Goal: Task Accomplishment & Management: Manage account settings

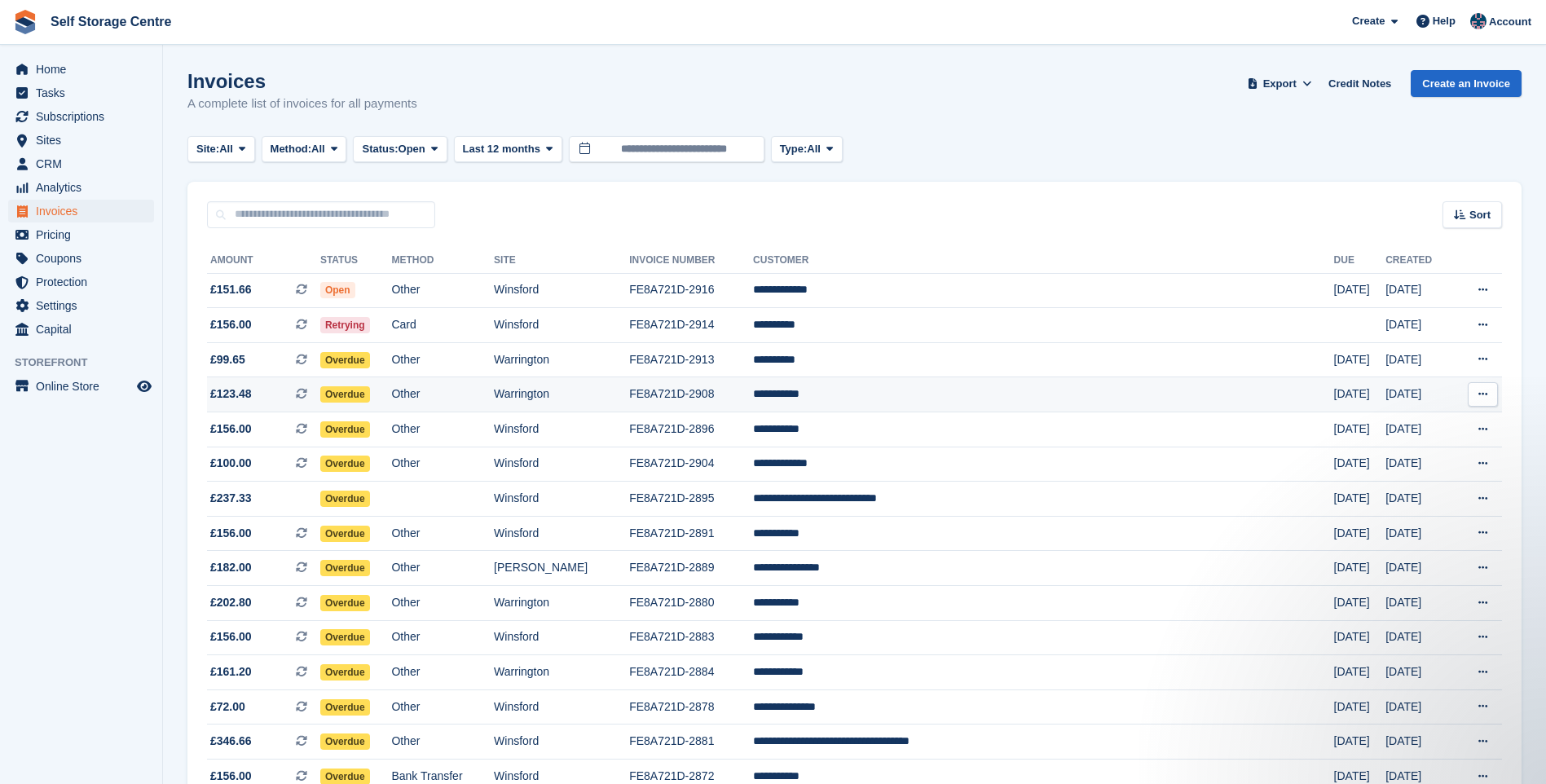
click at [754, 399] on td "FE8A721D-2908" at bounding box center [691, 395] width 124 height 35
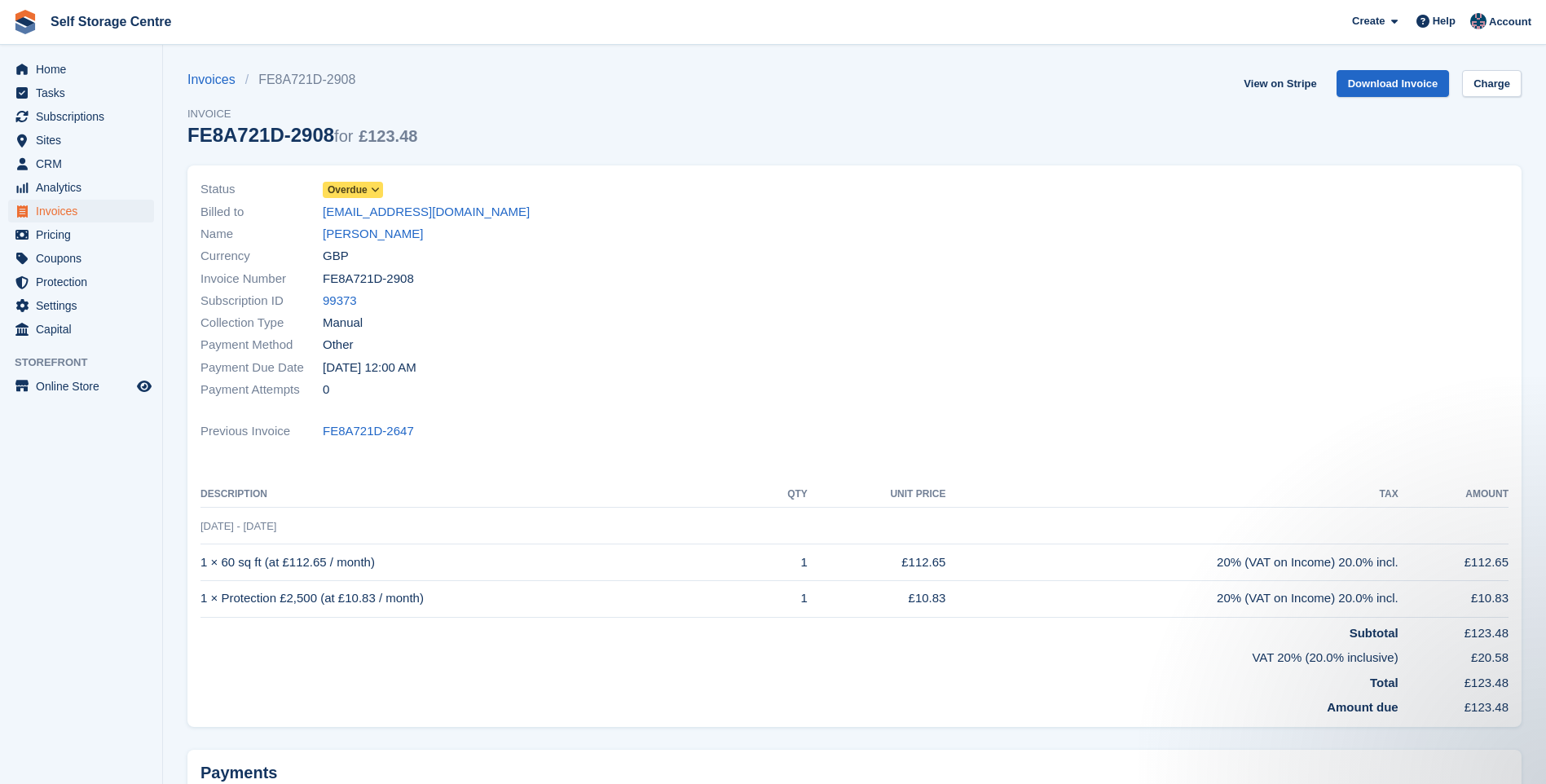
click at [374, 190] on icon at bounding box center [375, 189] width 9 height 10
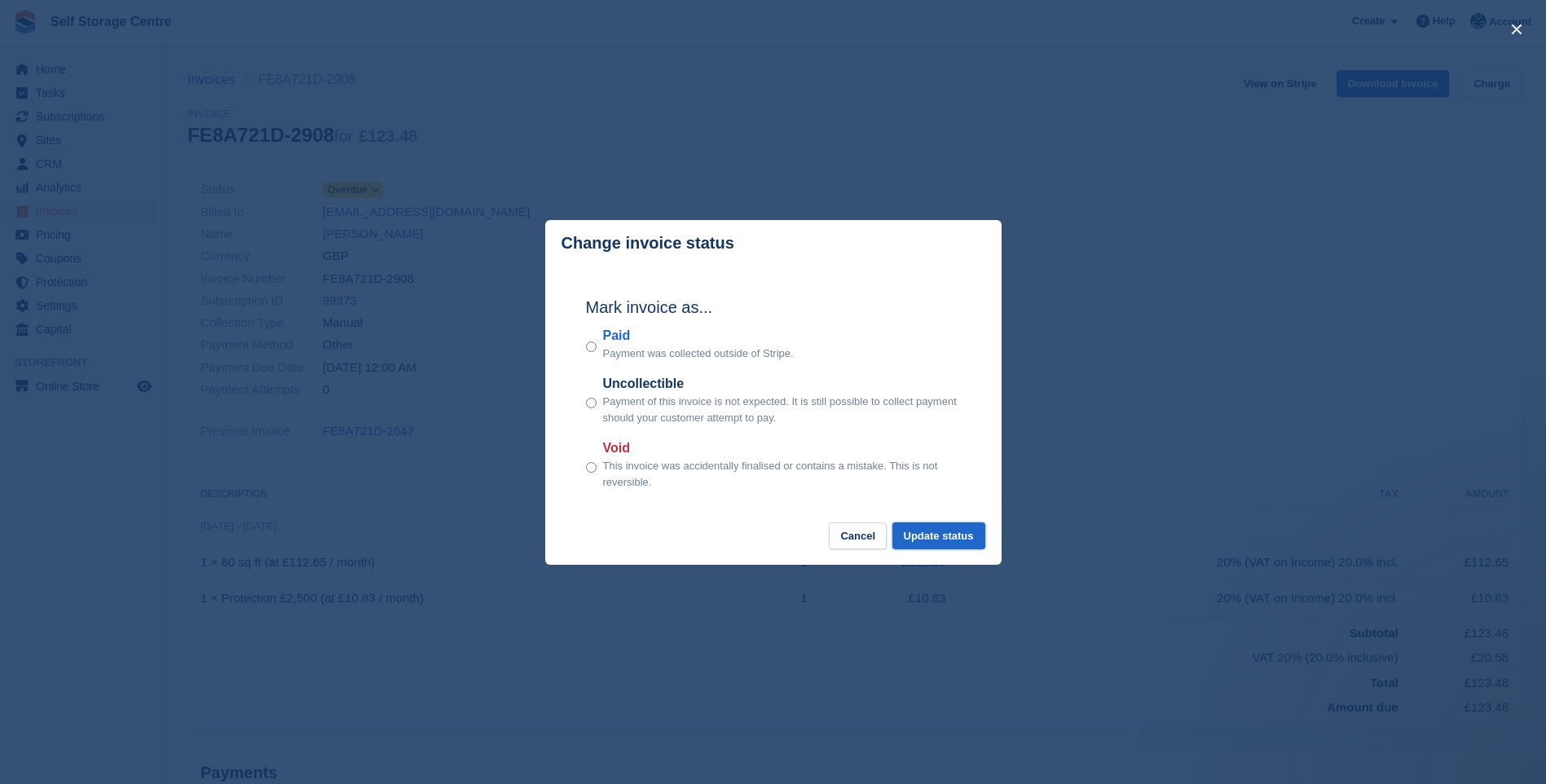
click at [956, 538] on button "Update status" at bounding box center [939, 536] width 93 height 27
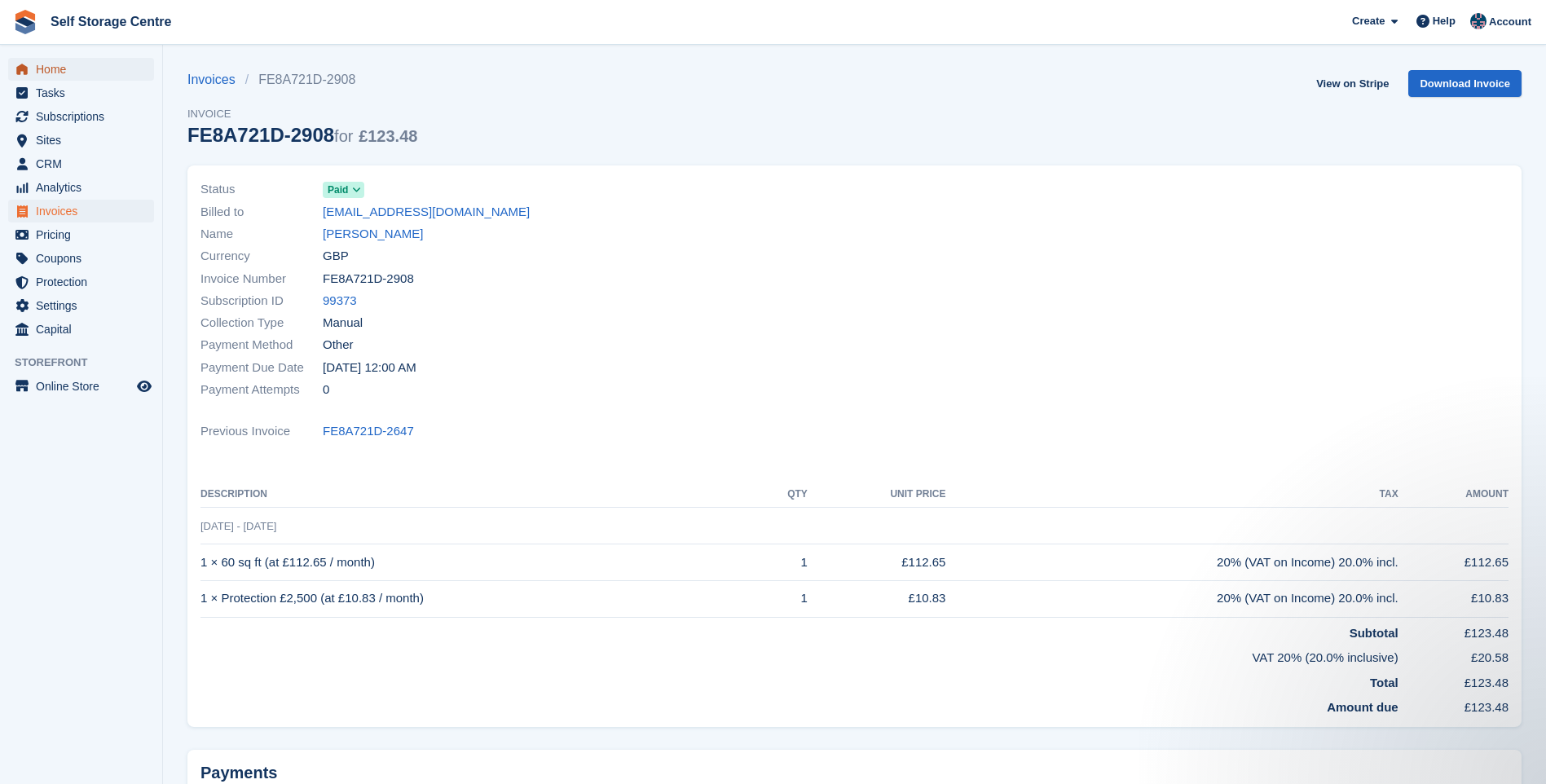
click at [63, 69] on span "Home" at bounding box center [85, 70] width 98 height 23
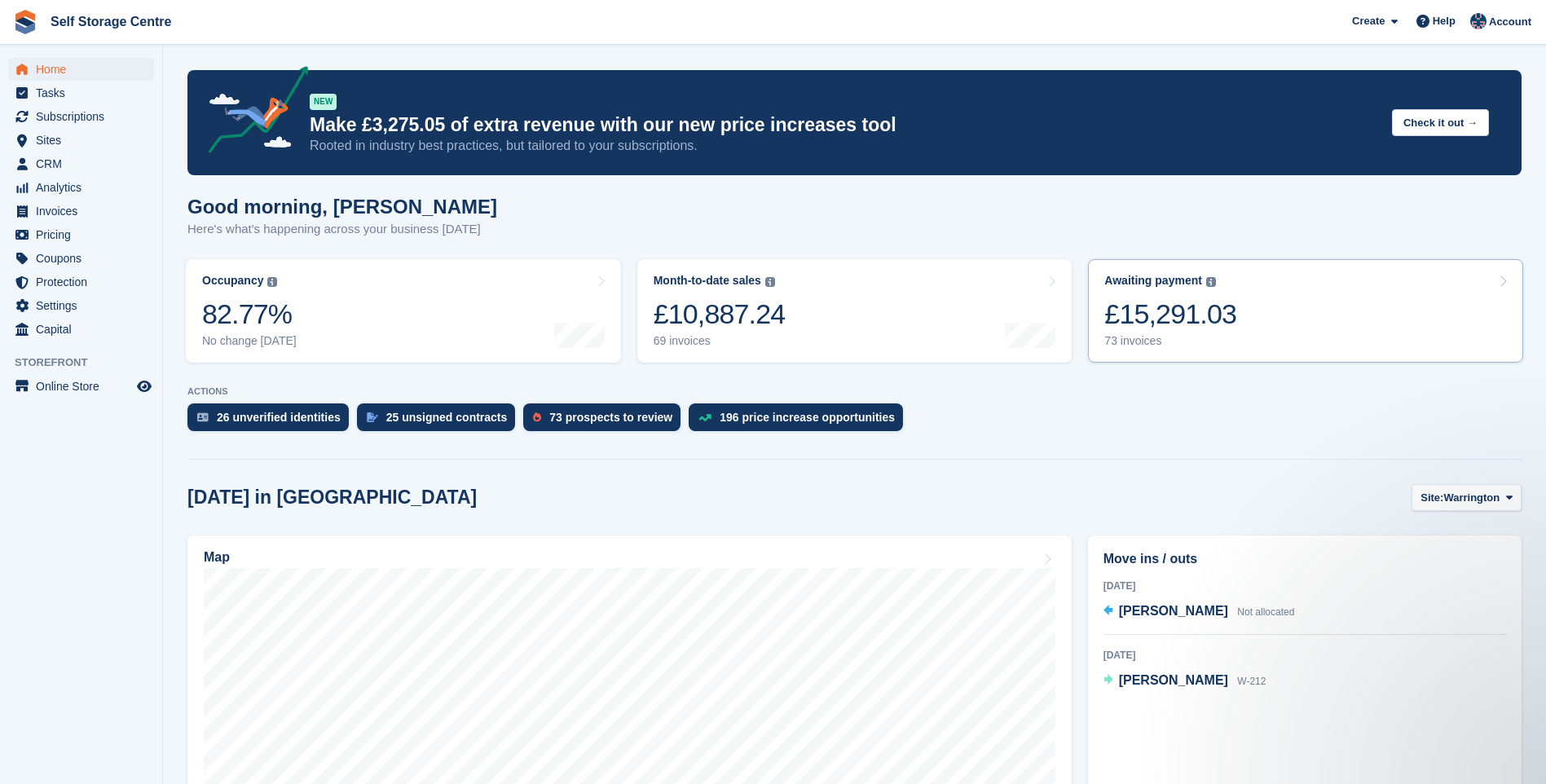
click at [1292, 303] on link "Awaiting payment The total outstanding balance on all open invoices. £15,291.03…" at bounding box center [1306, 311] width 435 height 104
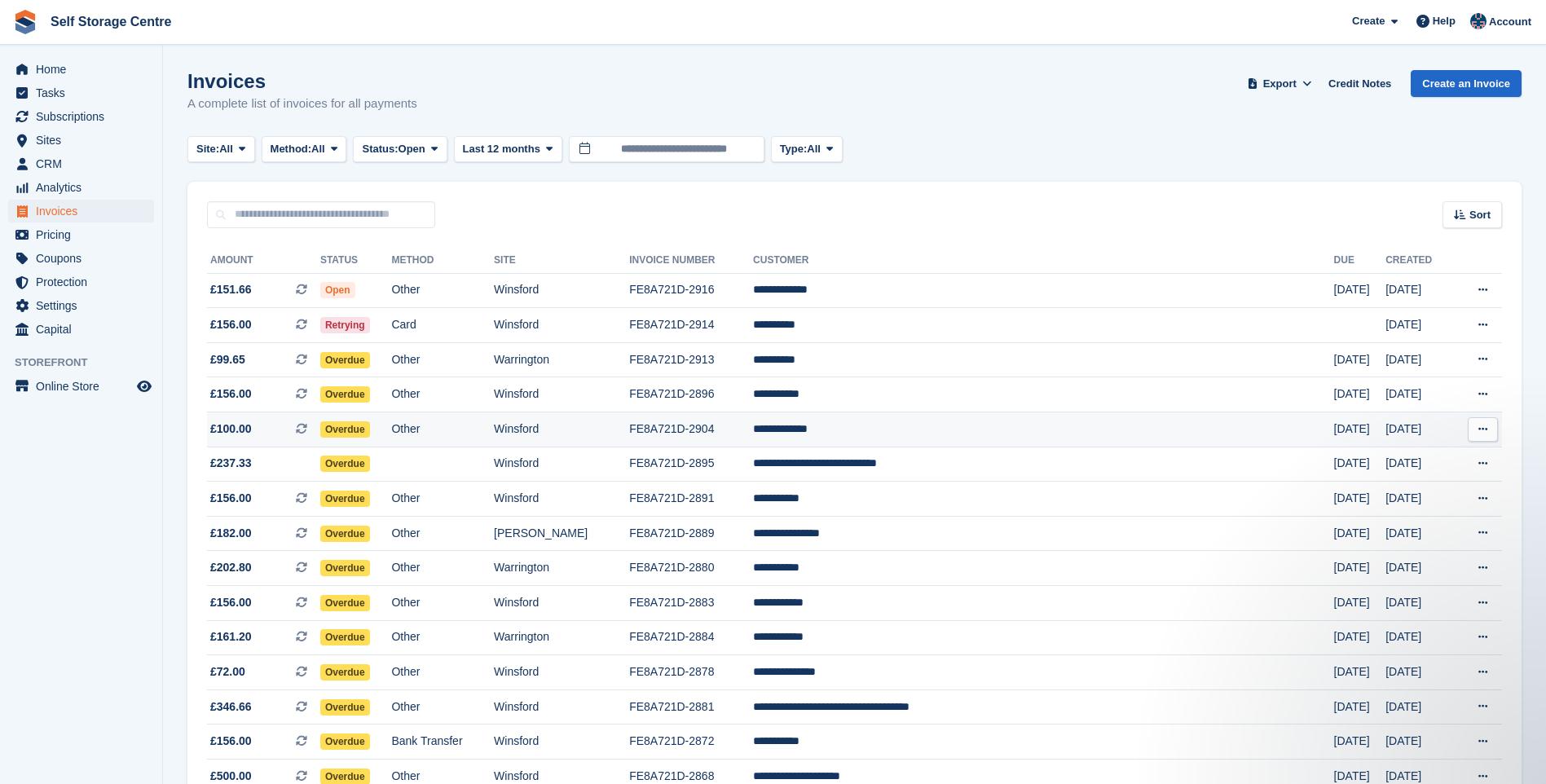
click at [942, 423] on td "**********" at bounding box center [1044, 430] width 581 height 35
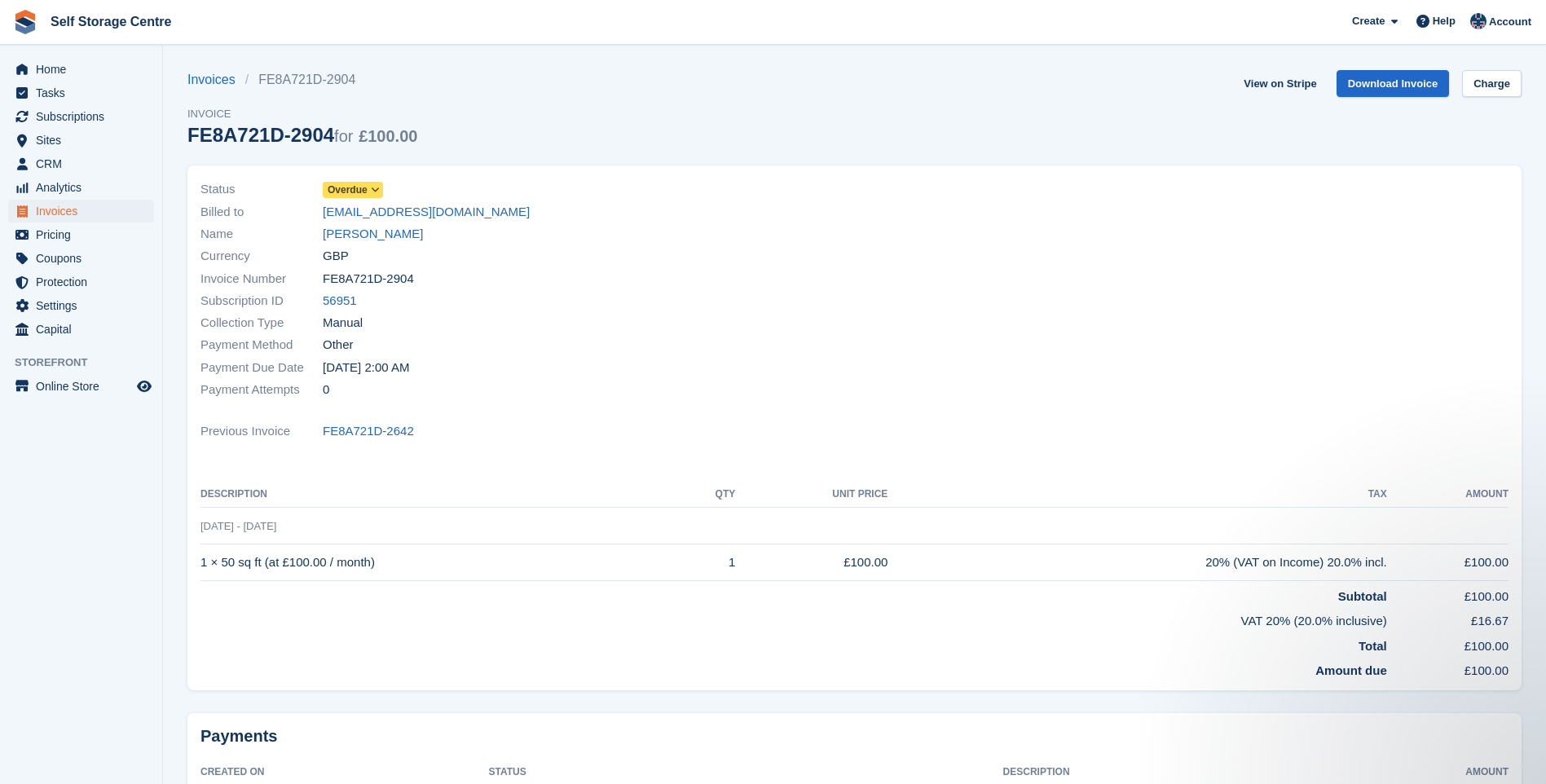
click at [372, 189] on icon at bounding box center [375, 189] width 9 height 10
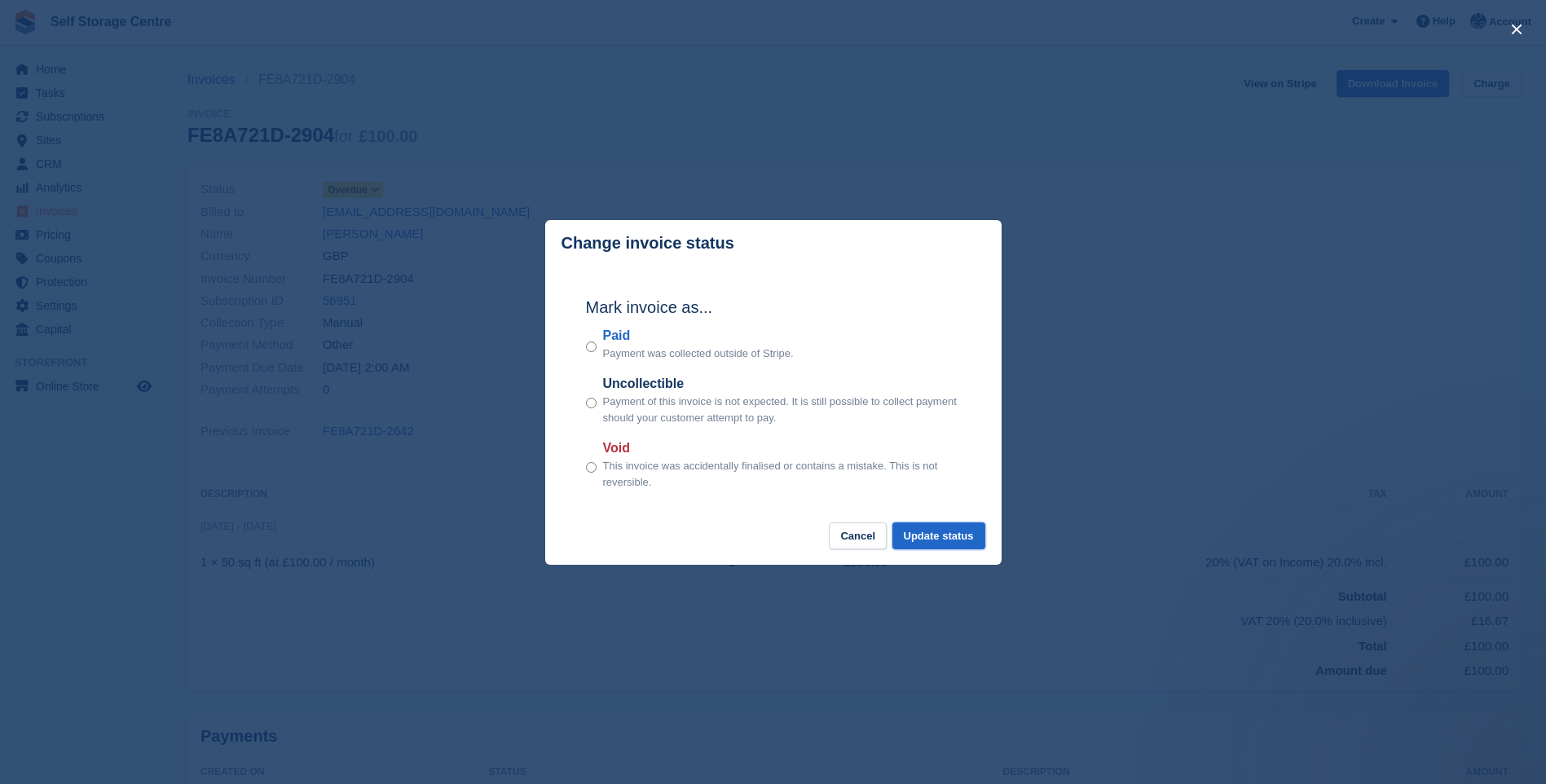
click at [960, 533] on button "Update status" at bounding box center [939, 536] width 93 height 27
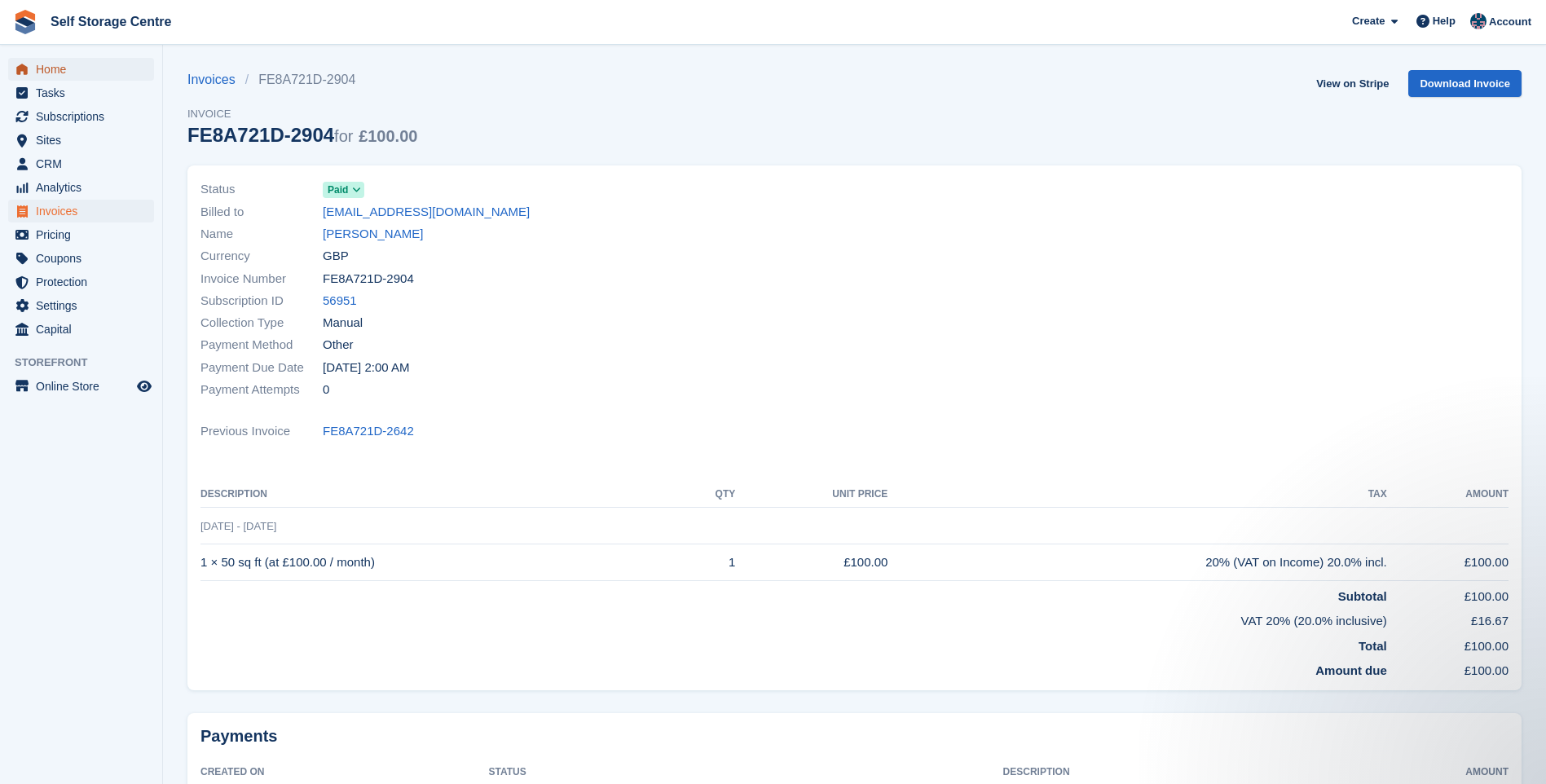
click at [42, 67] on span "Home" at bounding box center [85, 70] width 98 height 23
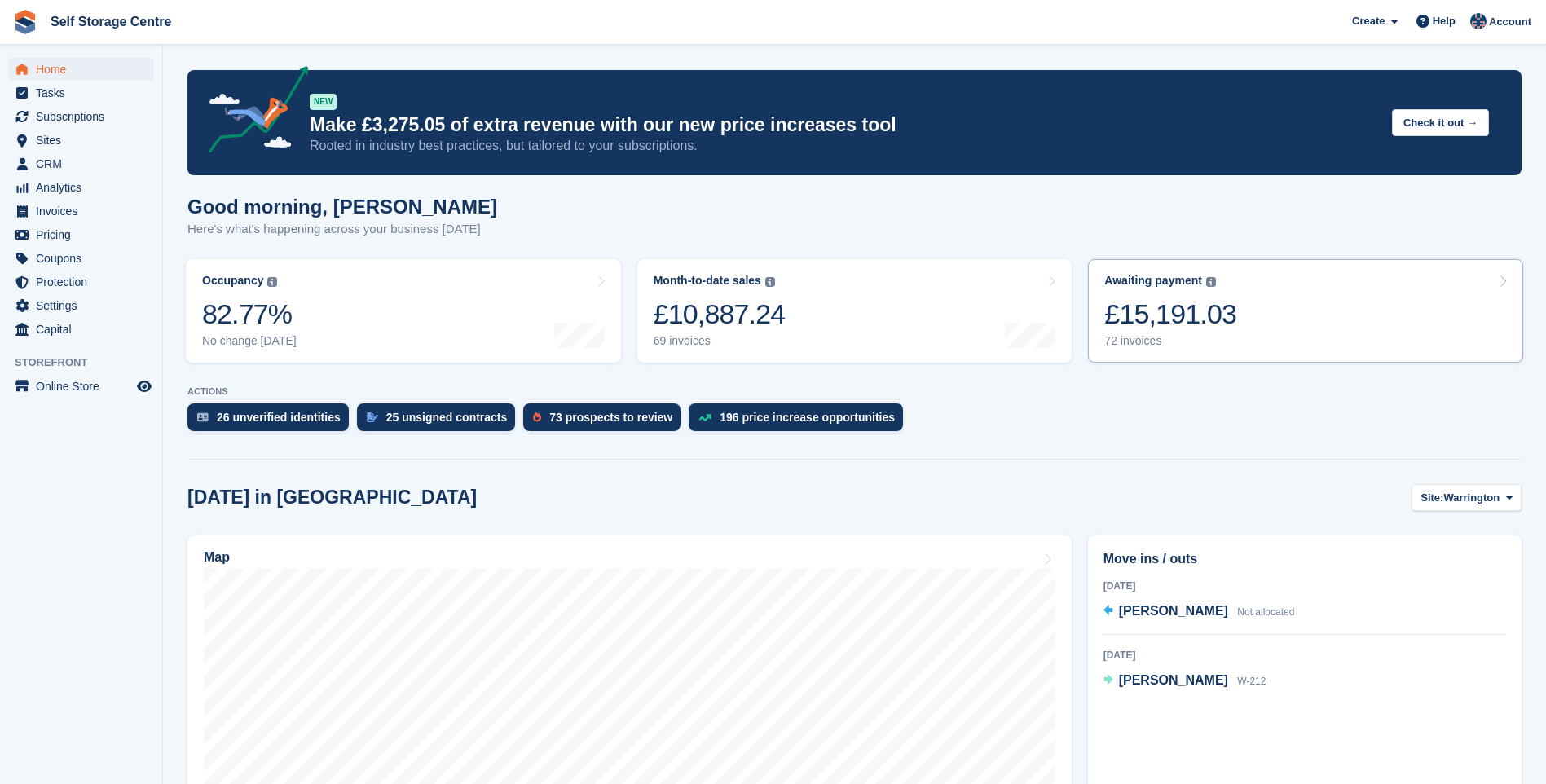
click at [1304, 310] on link "Awaiting payment The total outstanding balance on all open invoices. £15,191.03…" at bounding box center [1306, 311] width 435 height 104
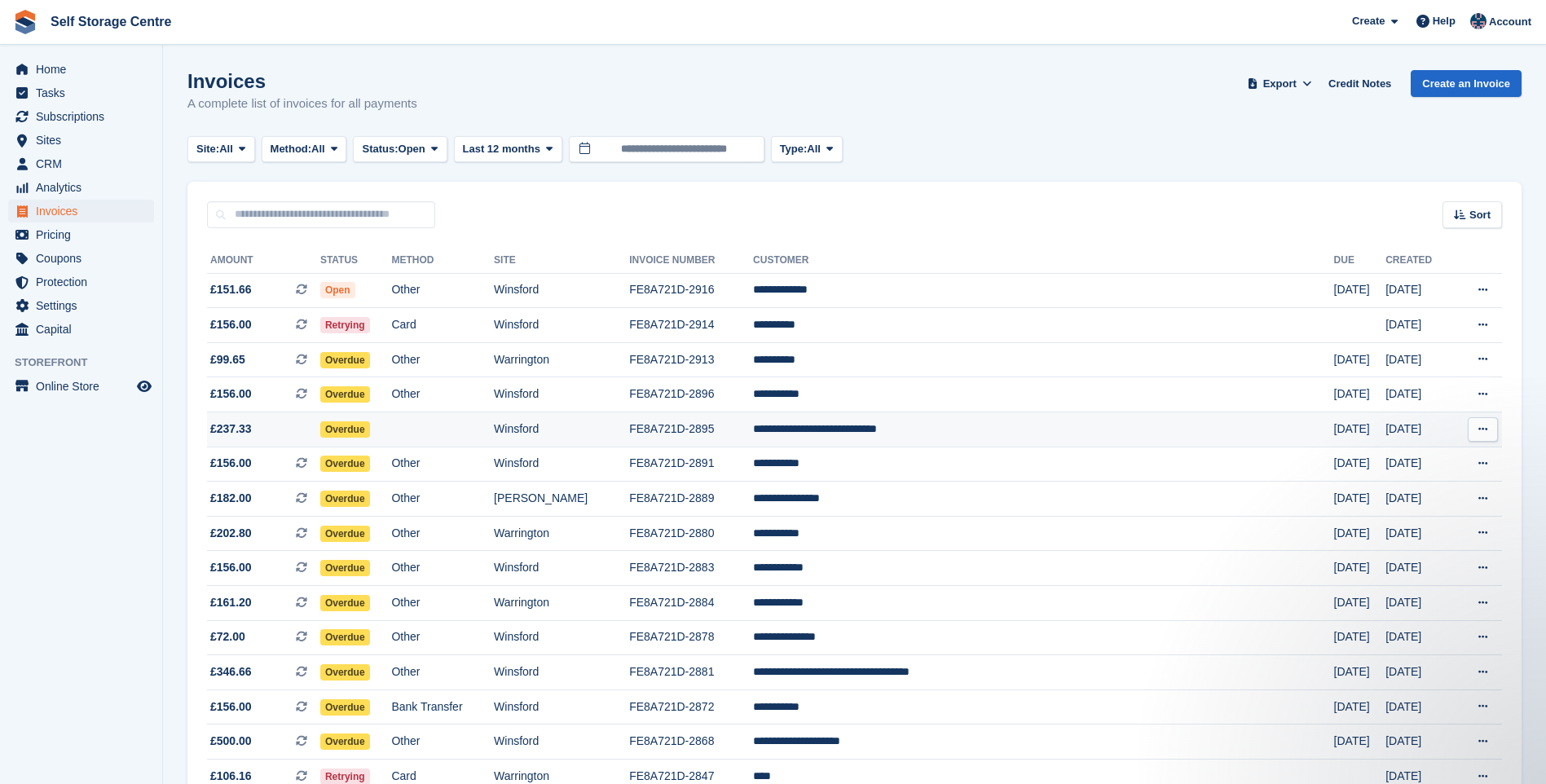
click at [984, 429] on td "**********" at bounding box center [1044, 430] width 581 height 35
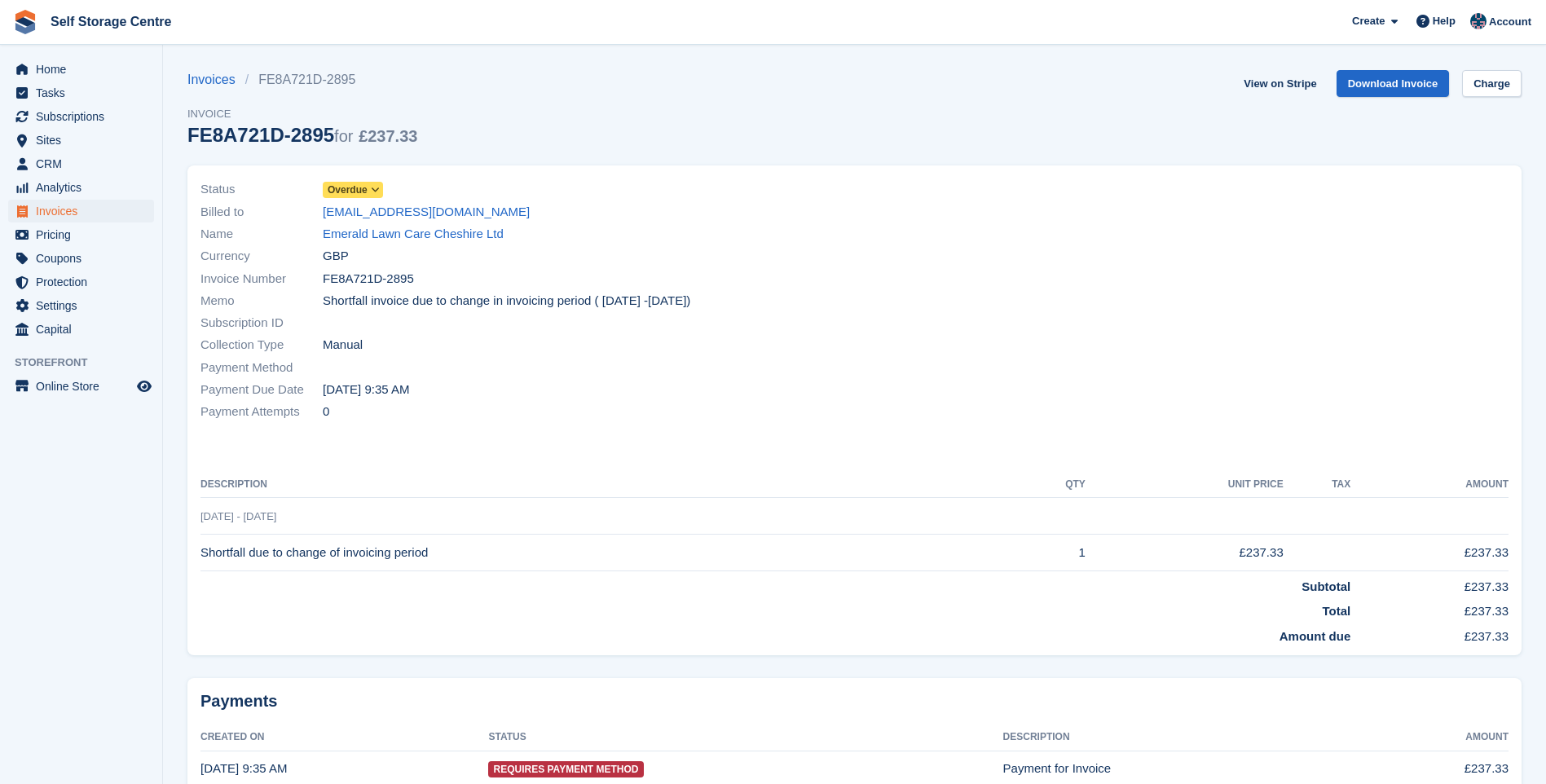
click at [377, 186] on icon at bounding box center [375, 189] width 9 height 10
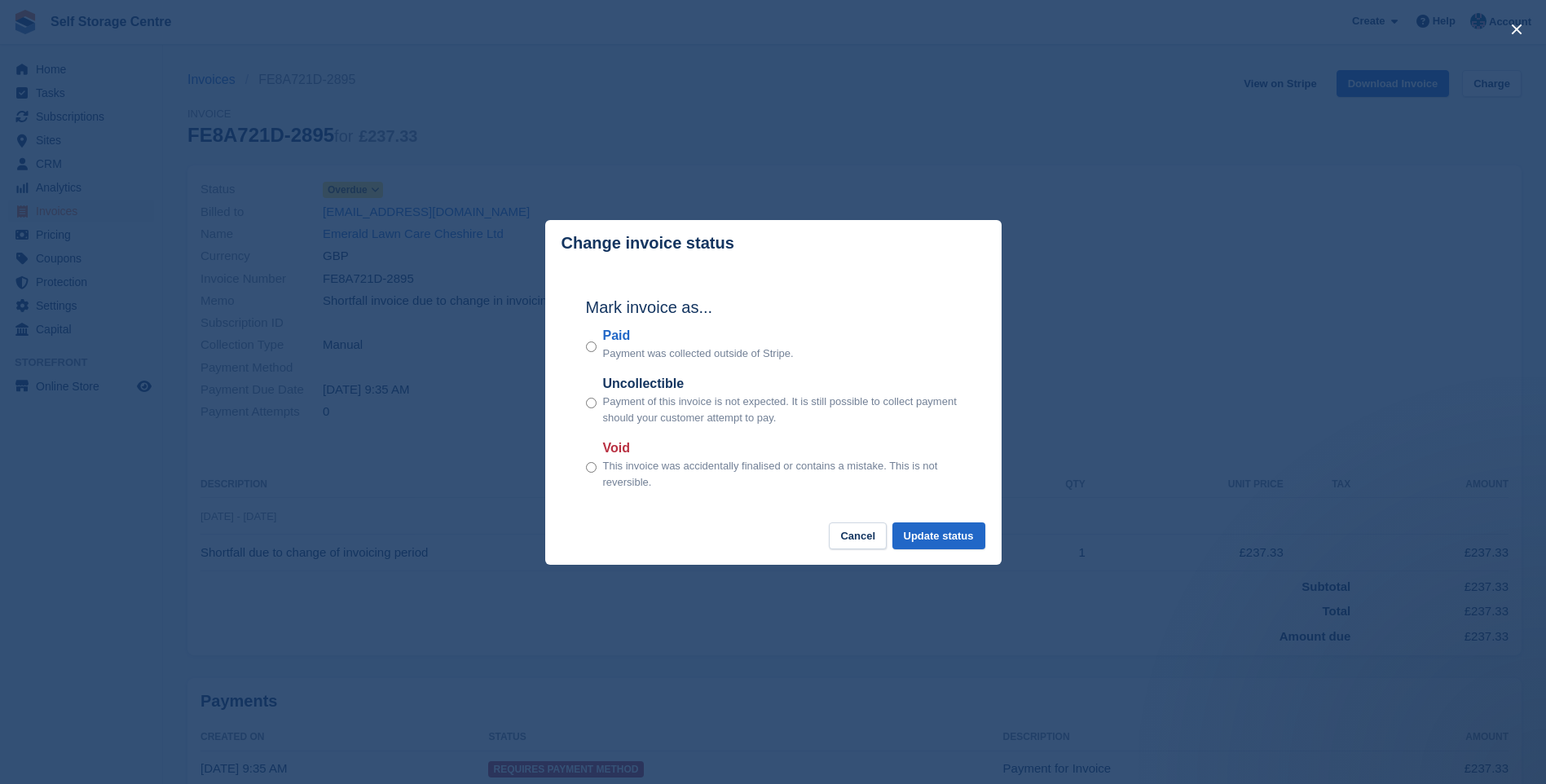
click at [585, 348] on div "Mark invoice as... Paid Payment was collected outside of Stripe. Uncollectible …" at bounding box center [773, 395] width 408 height 257
click at [924, 534] on button "Update status" at bounding box center [939, 536] width 93 height 27
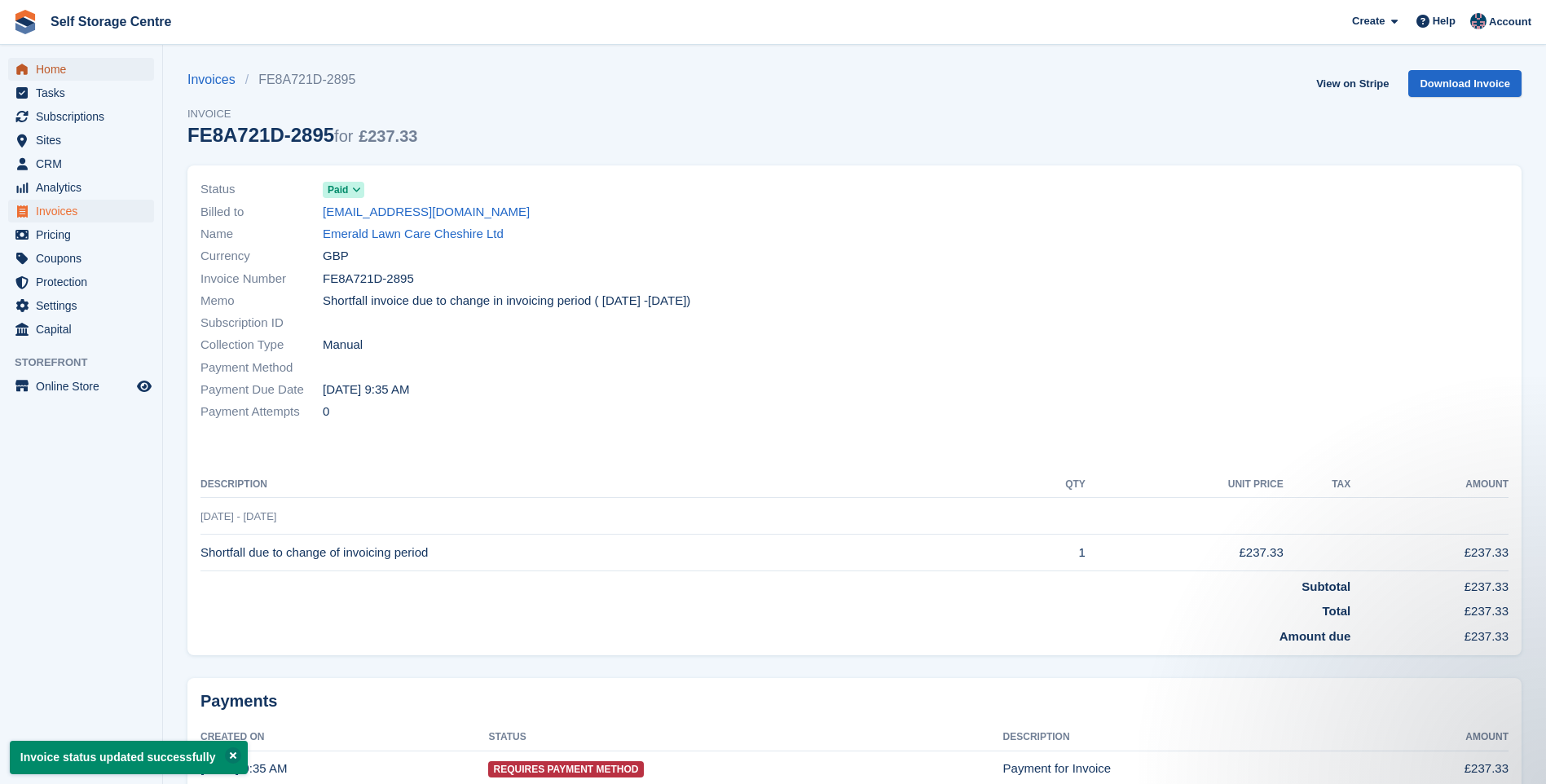
click at [54, 66] on span "Home" at bounding box center [85, 70] width 98 height 23
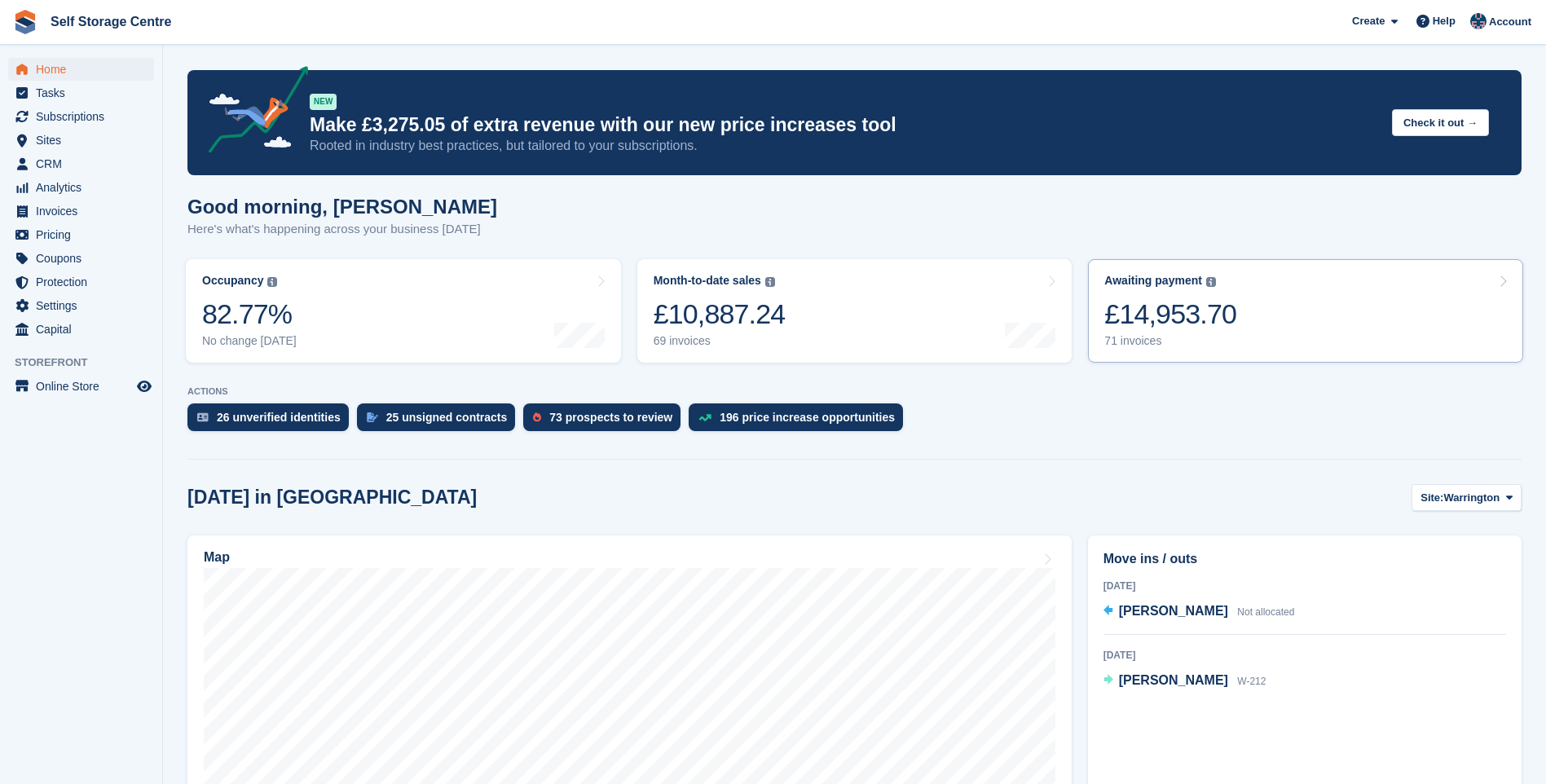
click at [1305, 302] on link "Awaiting payment The total outstanding balance on all open invoices. £14,953.70…" at bounding box center [1306, 311] width 435 height 104
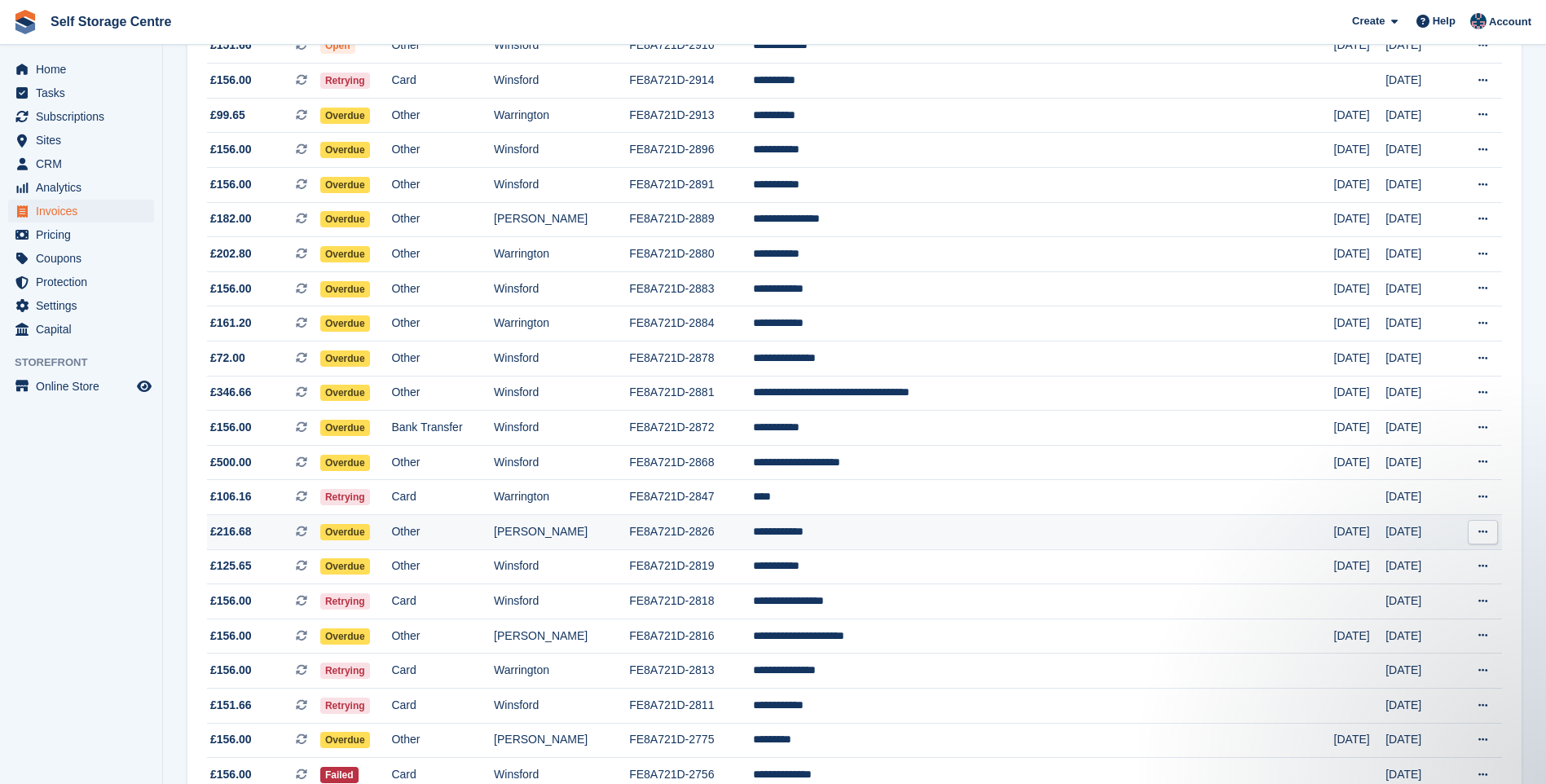
scroll to position [326, 0]
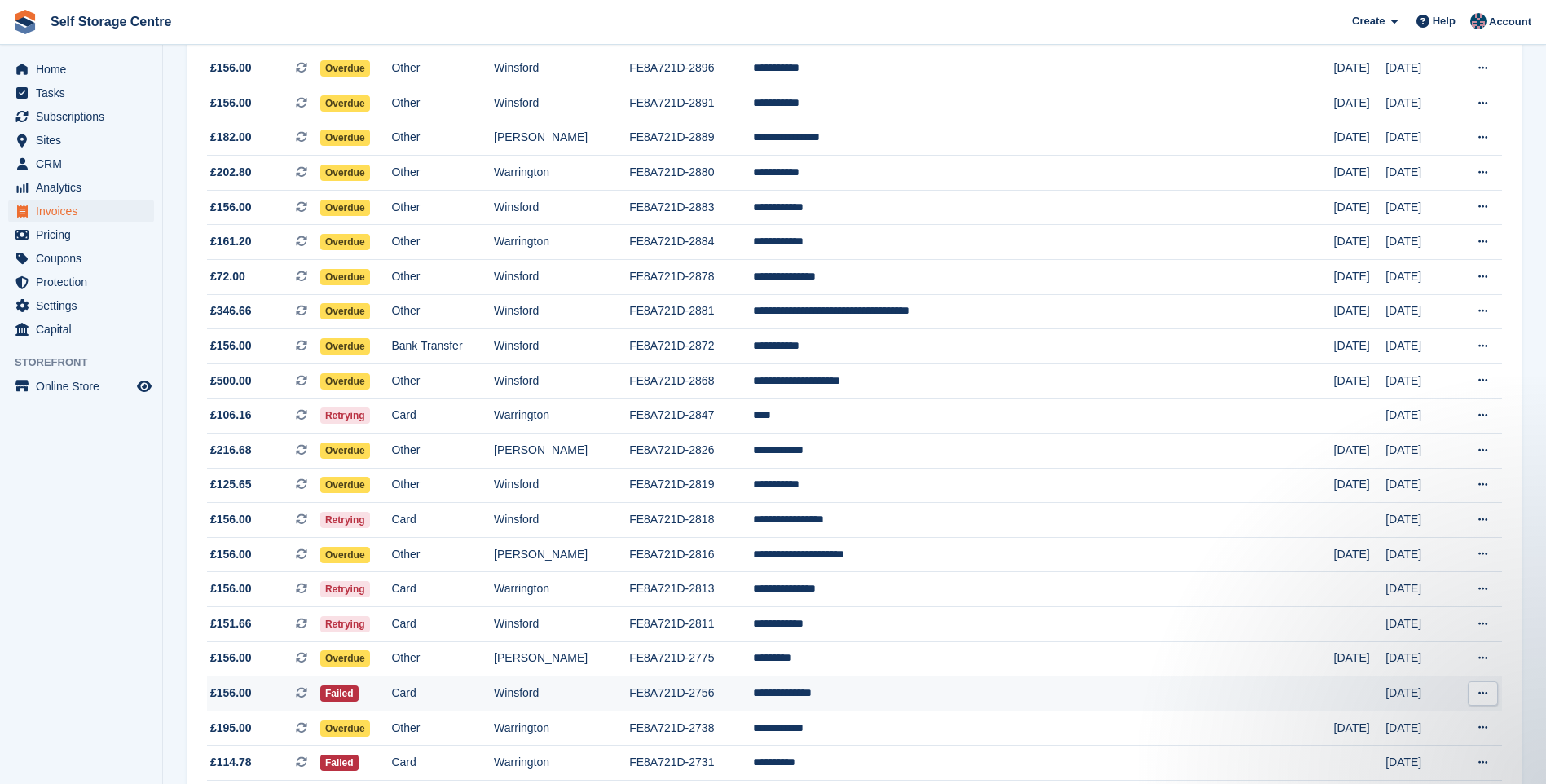
drag, startPoint x: 931, startPoint y: 695, endPoint x: 943, endPoint y: 696, distance: 12.0
click at [931, 695] on td "**********" at bounding box center [1044, 694] width 581 height 35
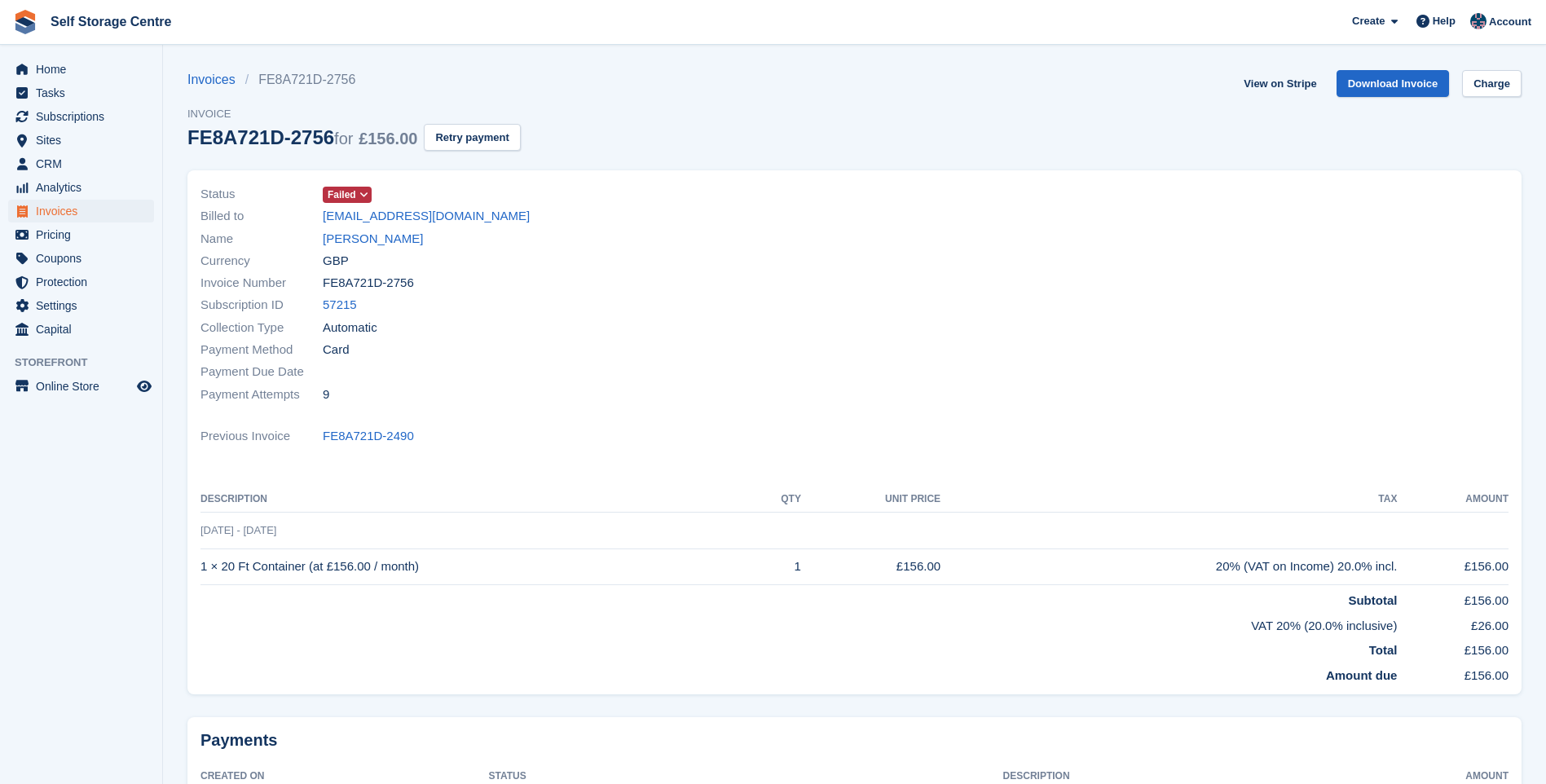
drag, startPoint x: 357, startPoint y: 236, endPoint x: 754, endPoint y: 350, distance: 413.0
click at [360, 236] on link "[PERSON_NAME]" at bounding box center [373, 238] width 100 height 18
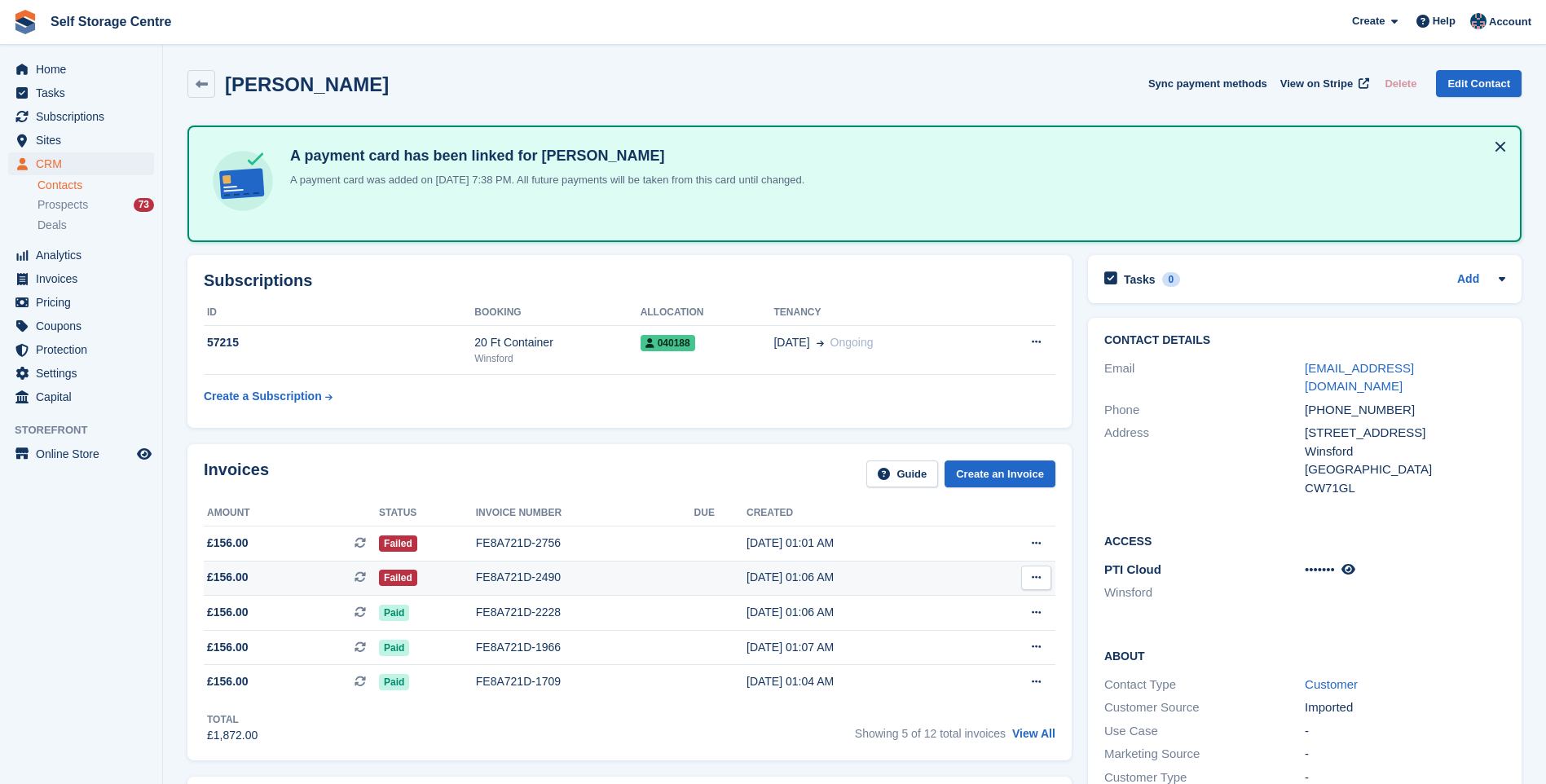
click at [512, 575] on div "FE8A721D-2490" at bounding box center [585, 576] width 218 height 17
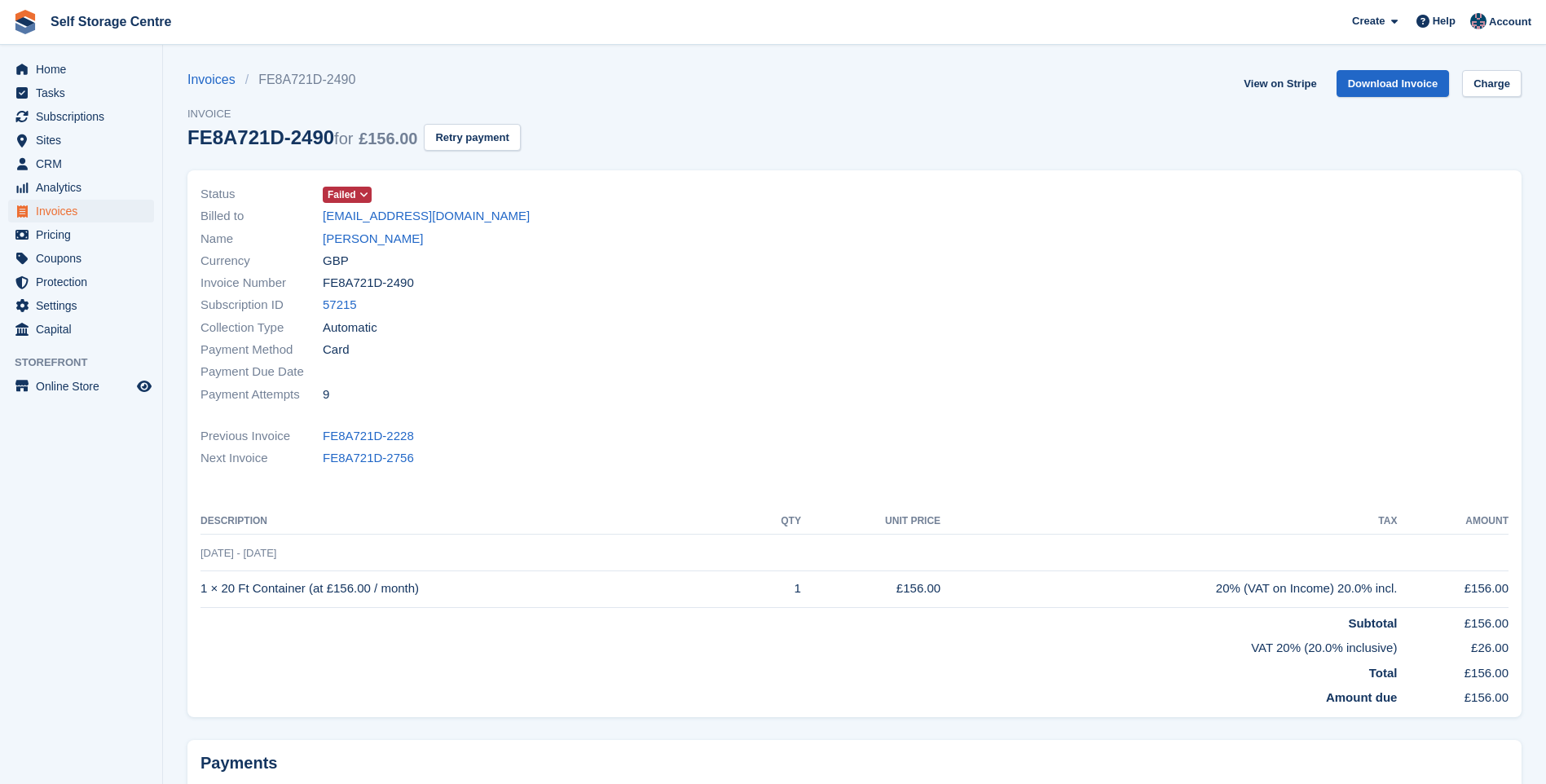
click at [364, 188] on span at bounding box center [364, 194] width 13 height 13
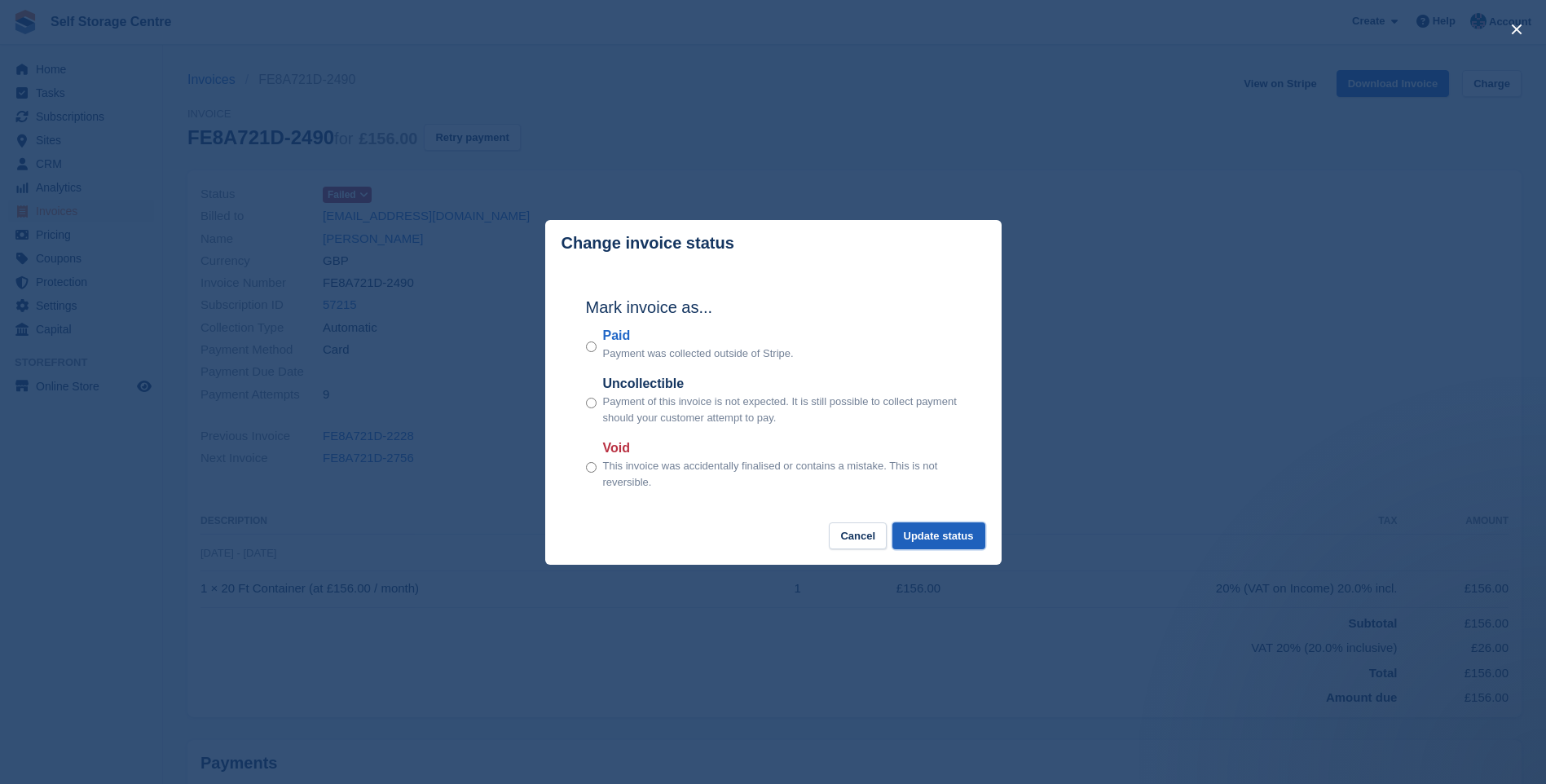
click at [950, 541] on button "Update status" at bounding box center [939, 536] width 93 height 27
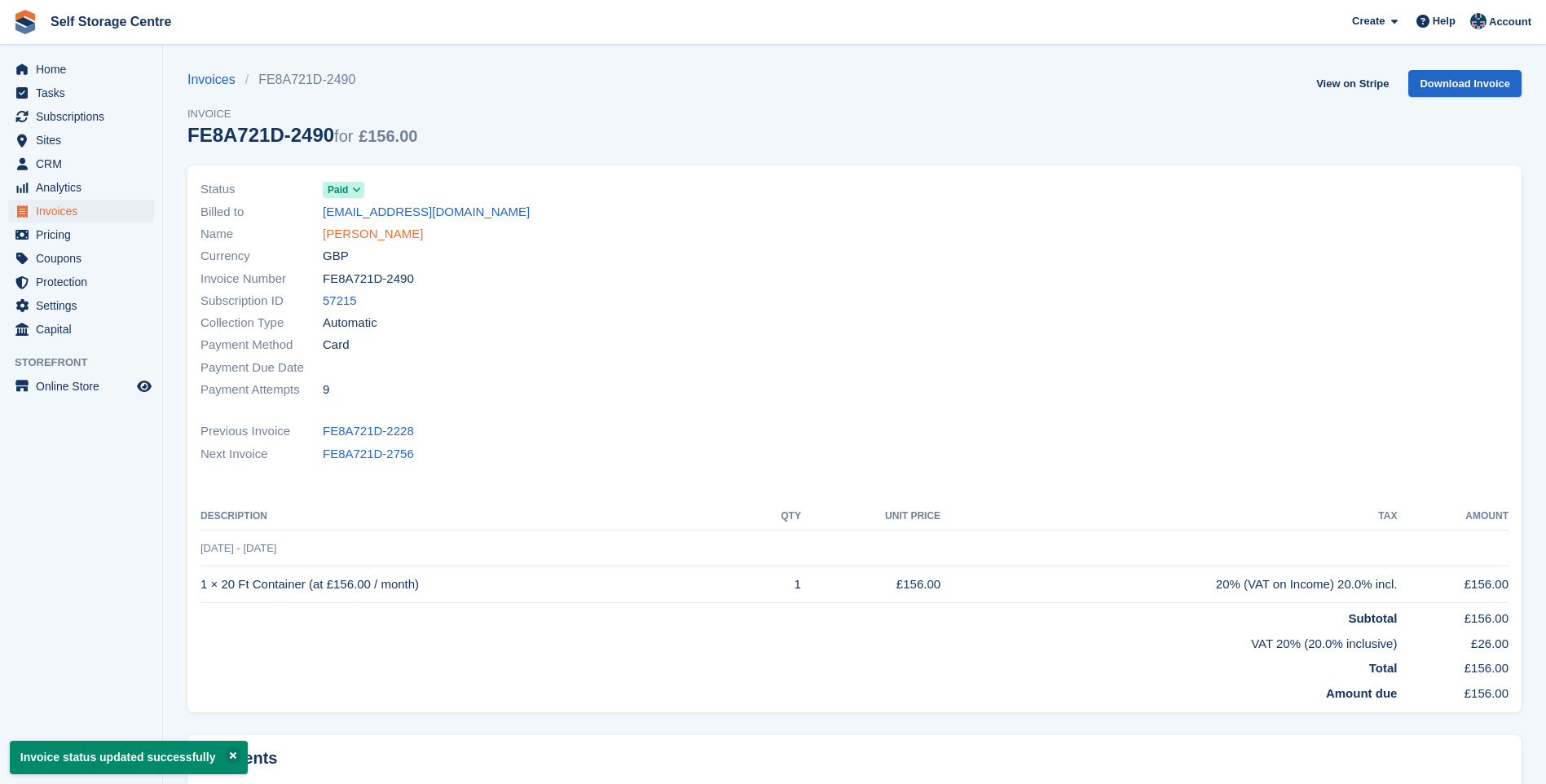
click at [372, 234] on link "[PERSON_NAME]" at bounding box center [373, 234] width 100 height 18
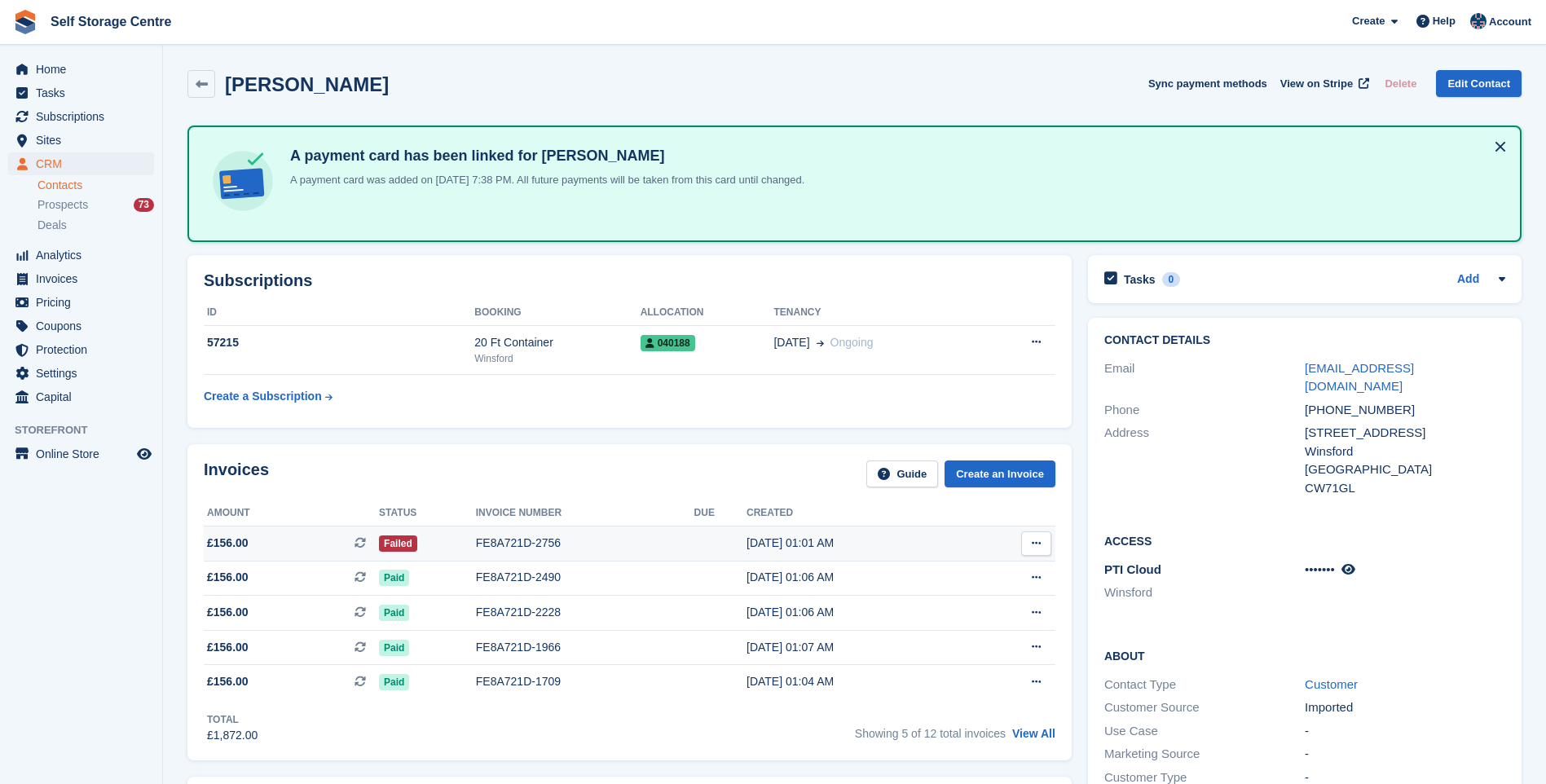
click at [484, 540] on div "FE8A721D-2756" at bounding box center [585, 542] width 218 height 17
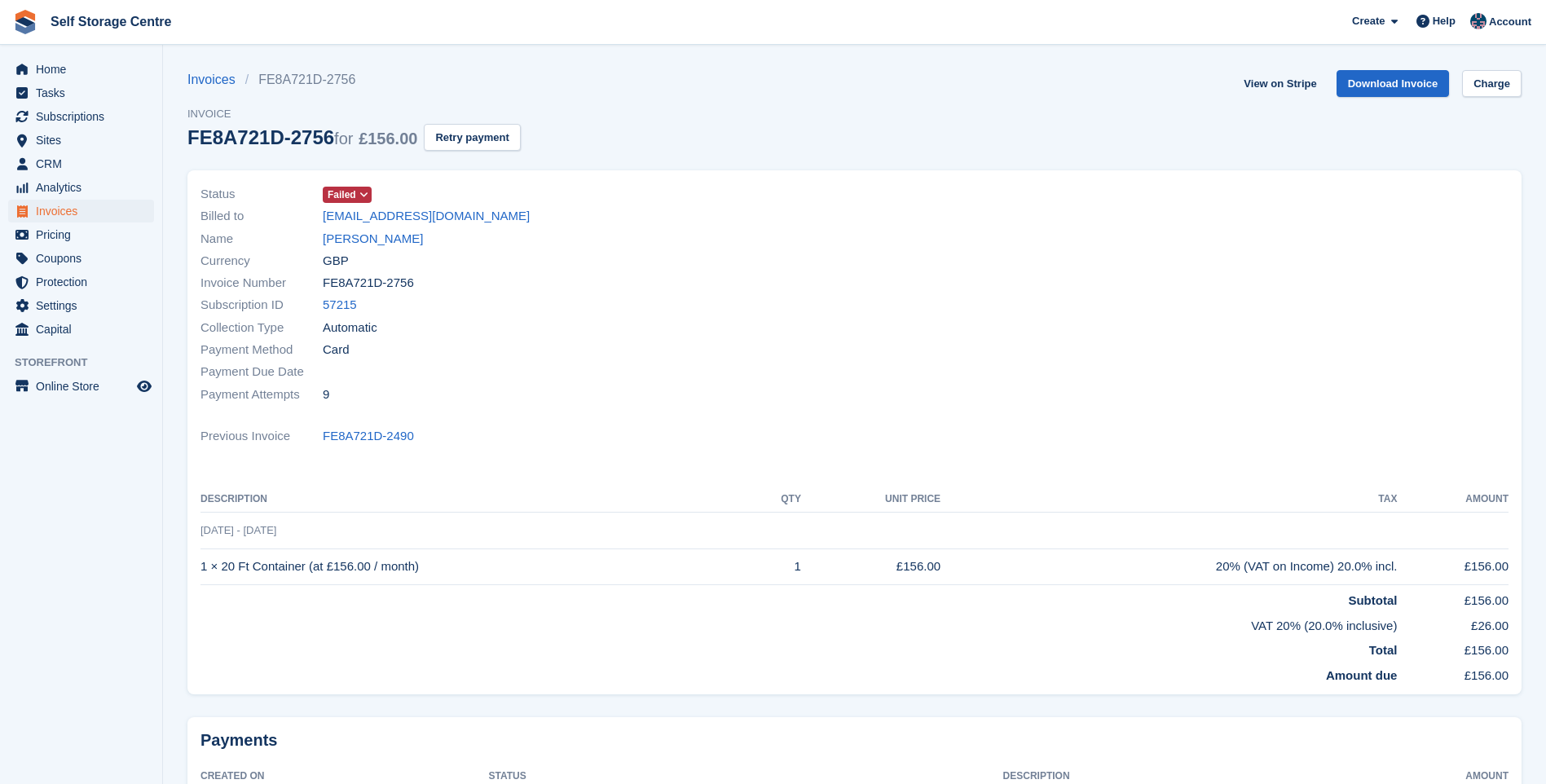
click at [360, 193] on icon at bounding box center [364, 194] width 9 height 10
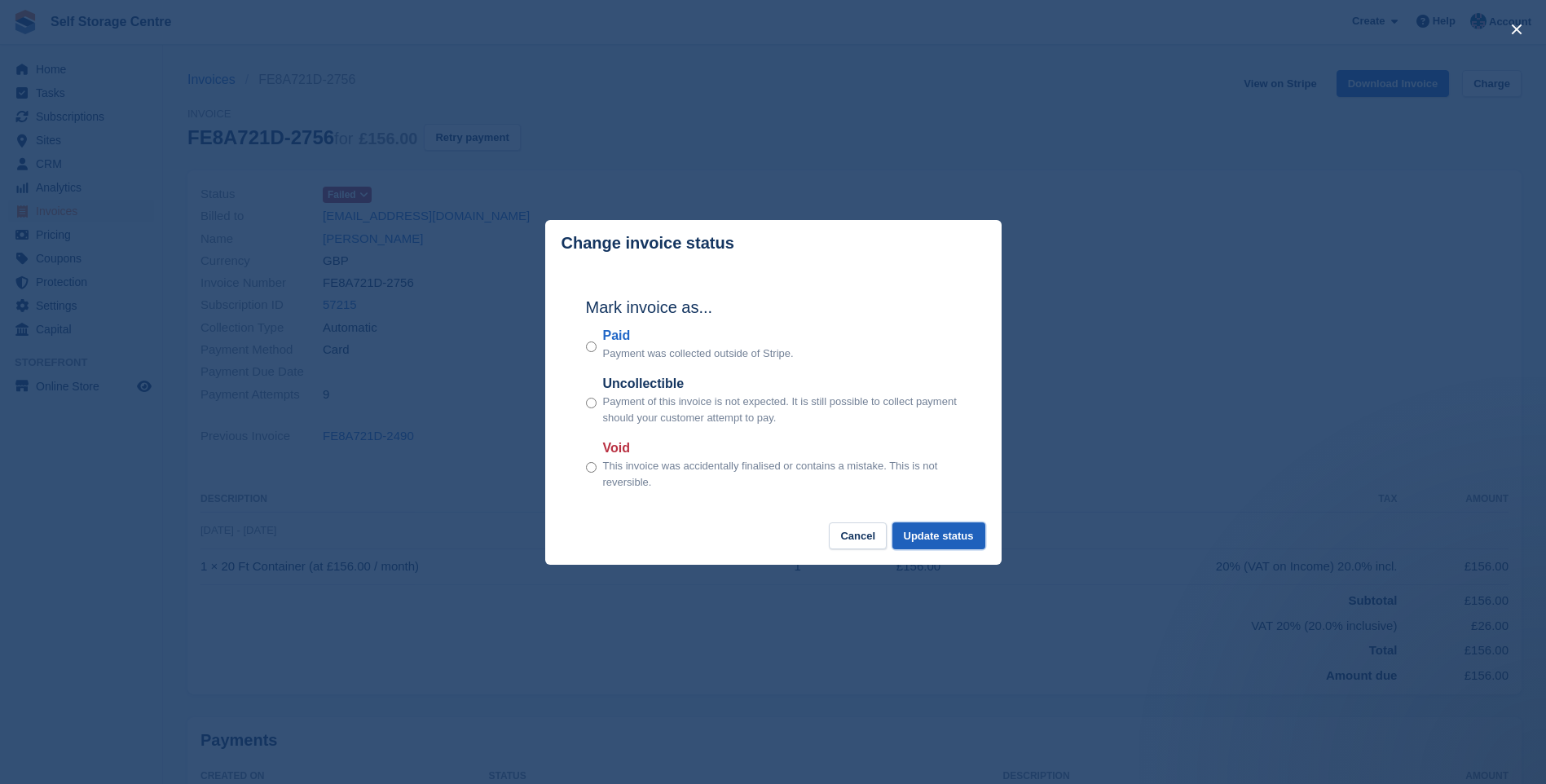
click at [951, 539] on button "Update status" at bounding box center [939, 536] width 93 height 27
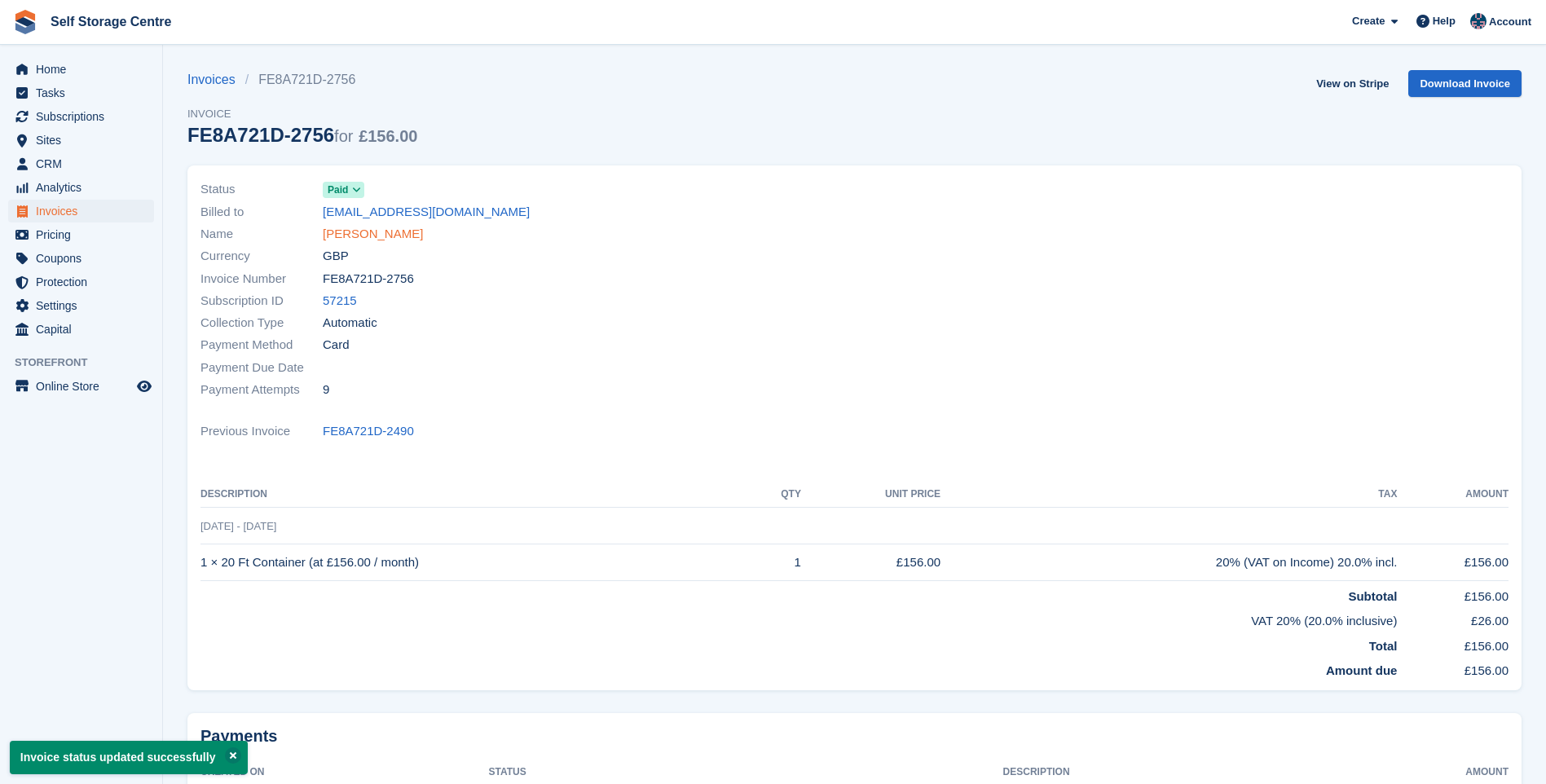
drag, startPoint x: 376, startPoint y: 235, endPoint x: 666, endPoint y: 322, distance: 302.8
click at [377, 235] on link "Jordan Boswell" at bounding box center [373, 234] width 100 height 18
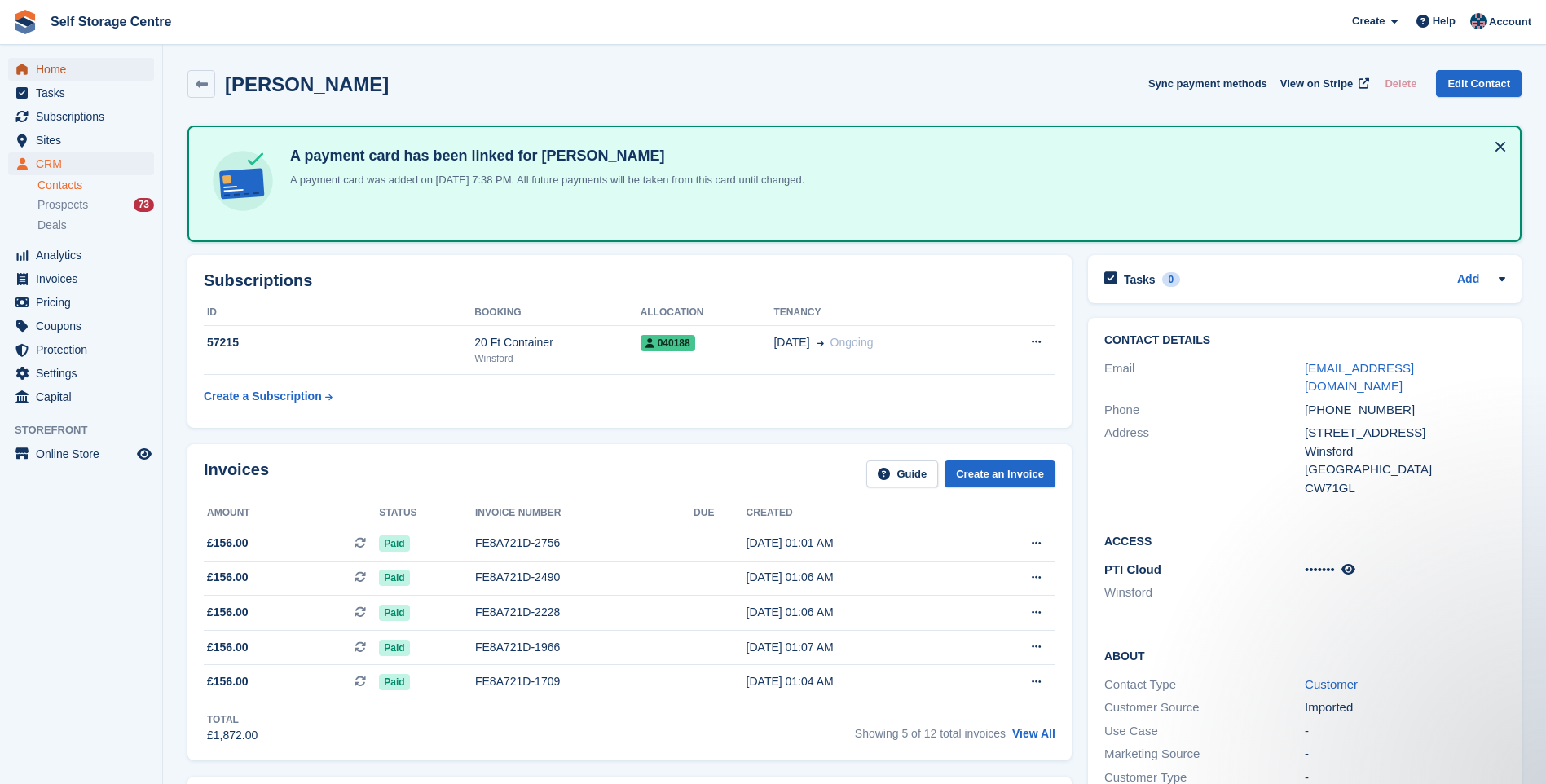
click at [61, 71] on span "Home" at bounding box center [85, 70] width 98 height 23
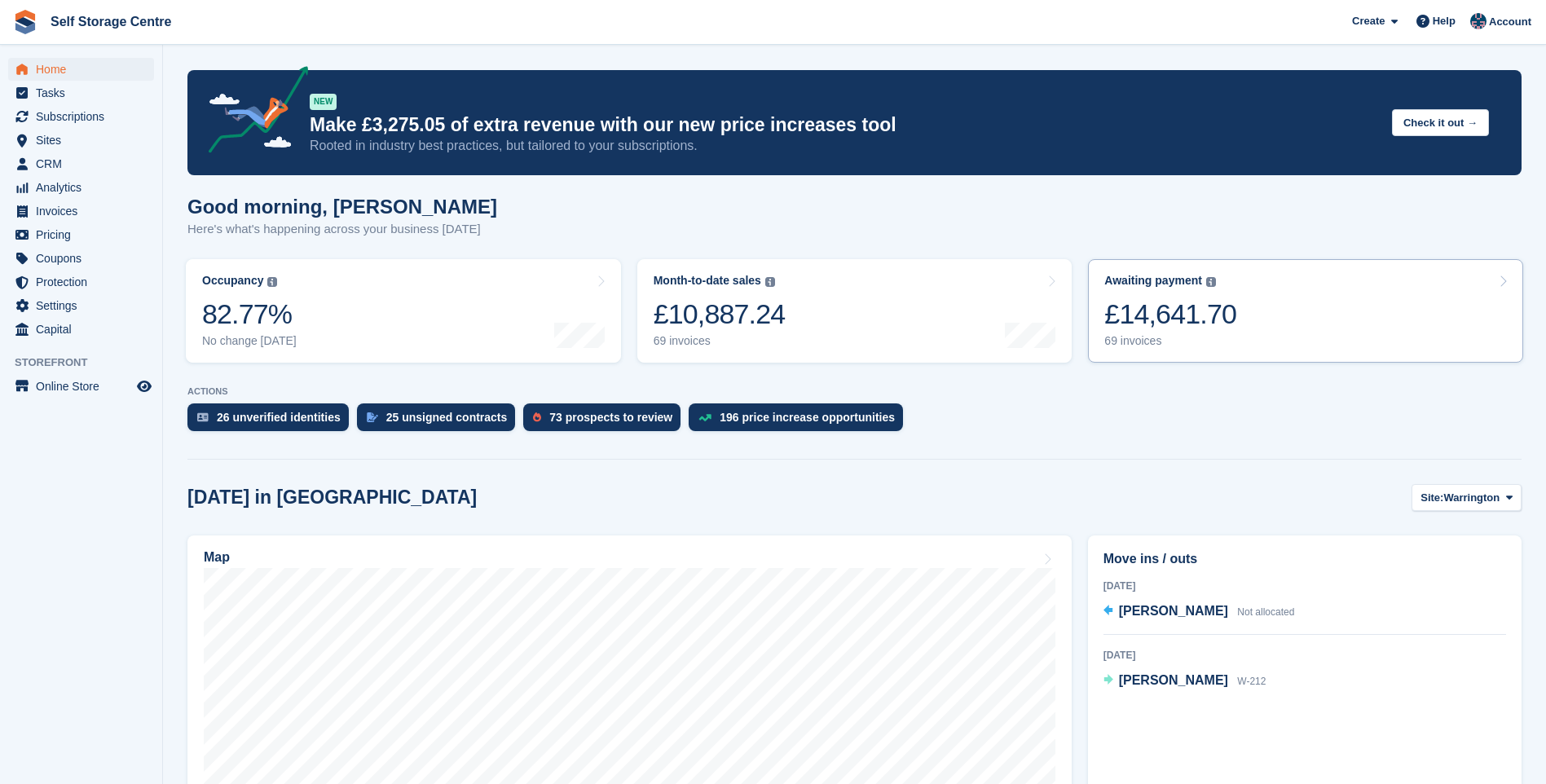
click at [1287, 315] on link "Awaiting payment The total outstanding balance on all open invoices. £14,641.70…" at bounding box center [1306, 311] width 435 height 104
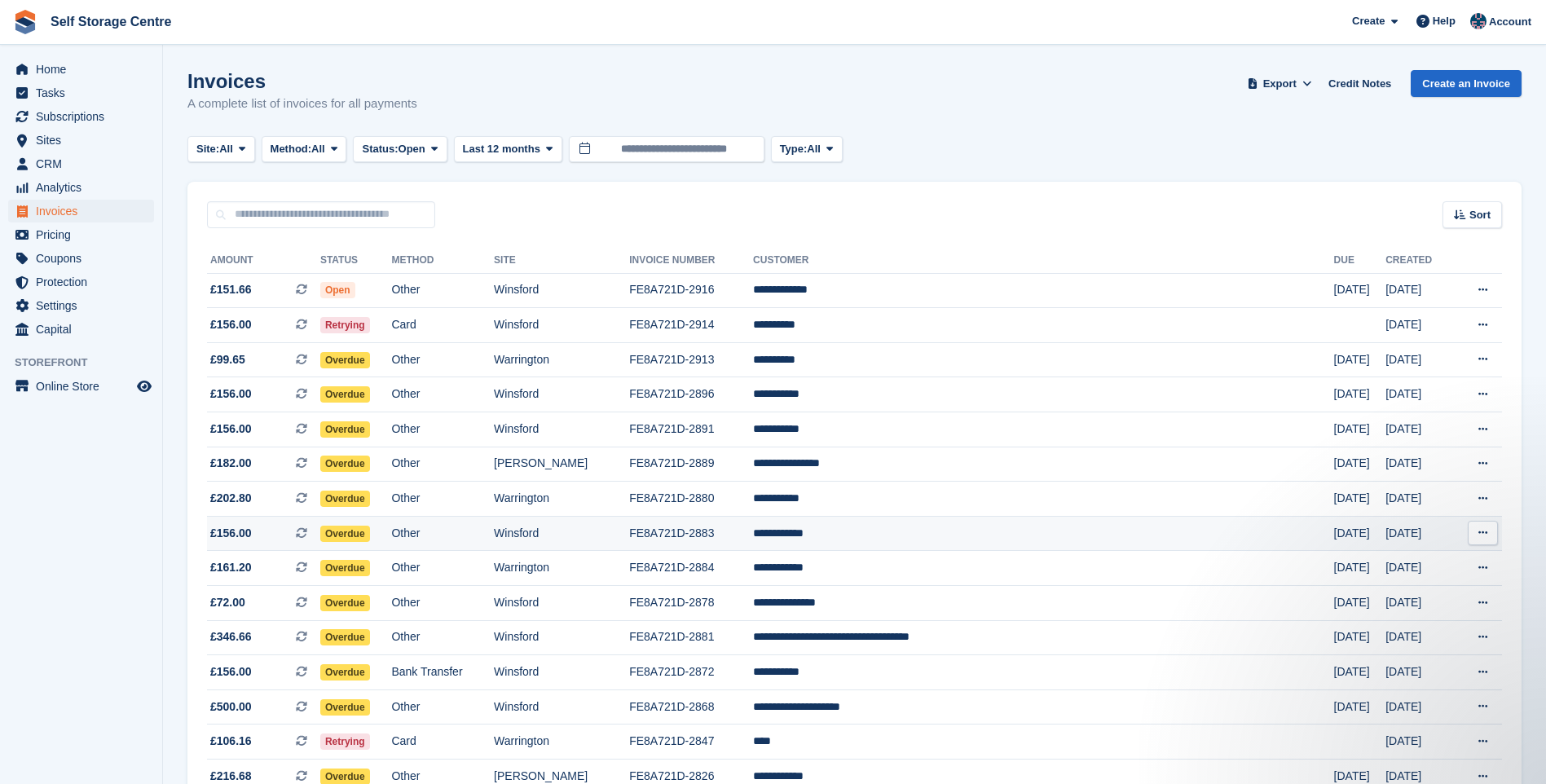
click at [936, 531] on td "**********" at bounding box center [1044, 533] width 581 height 35
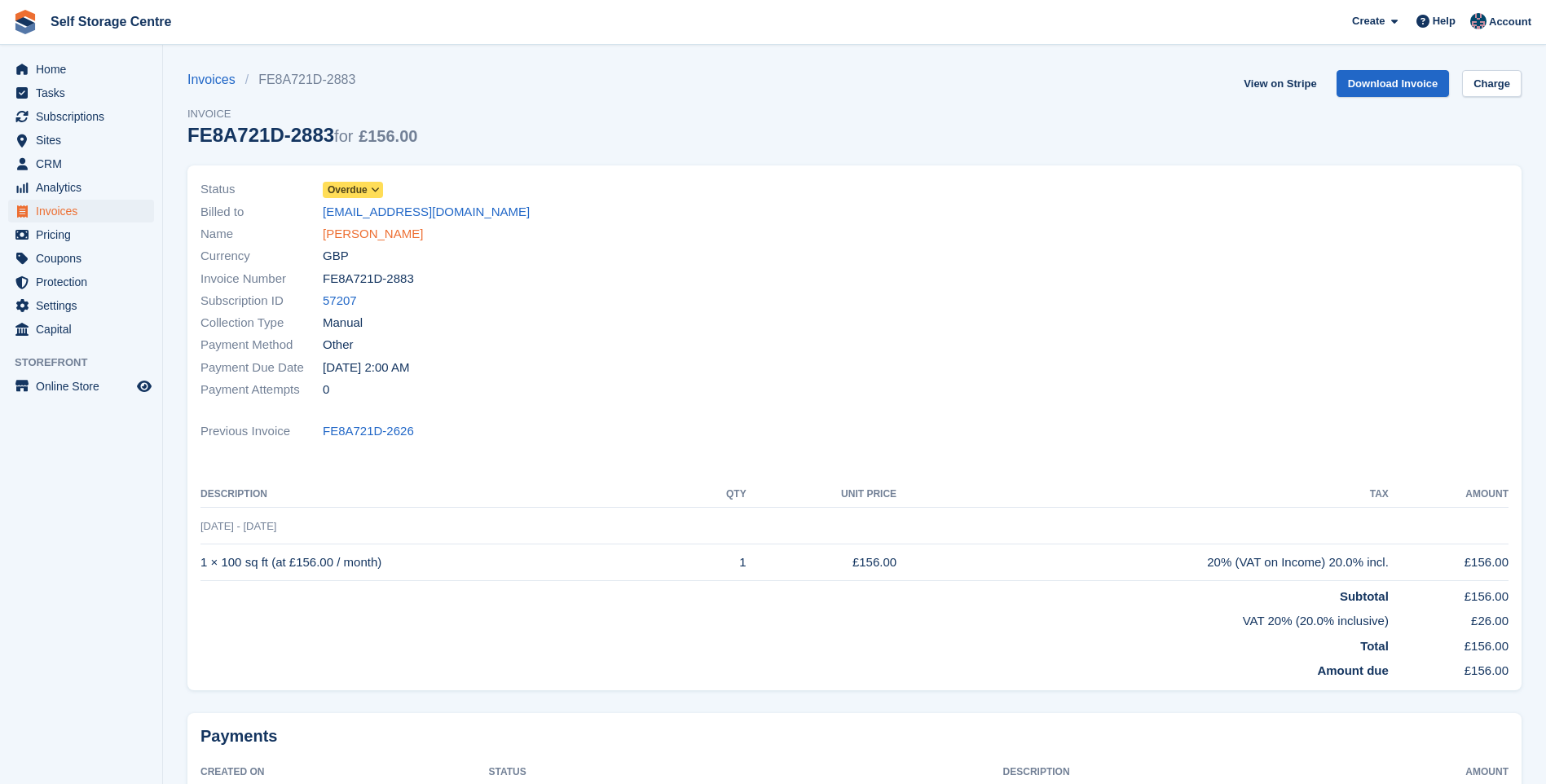
click at [365, 237] on link "[PERSON_NAME]" at bounding box center [373, 234] width 100 height 18
